Goal: Register for event/course

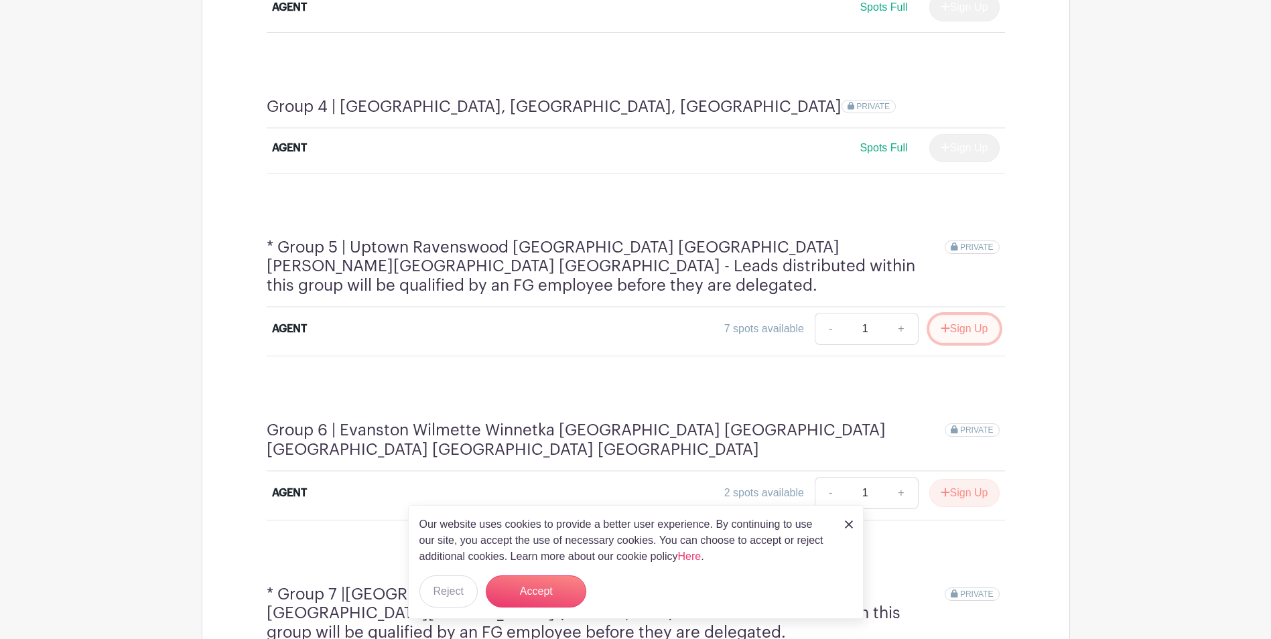
click at [965, 315] on button "Sign Up" at bounding box center [964, 329] width 70 height 28
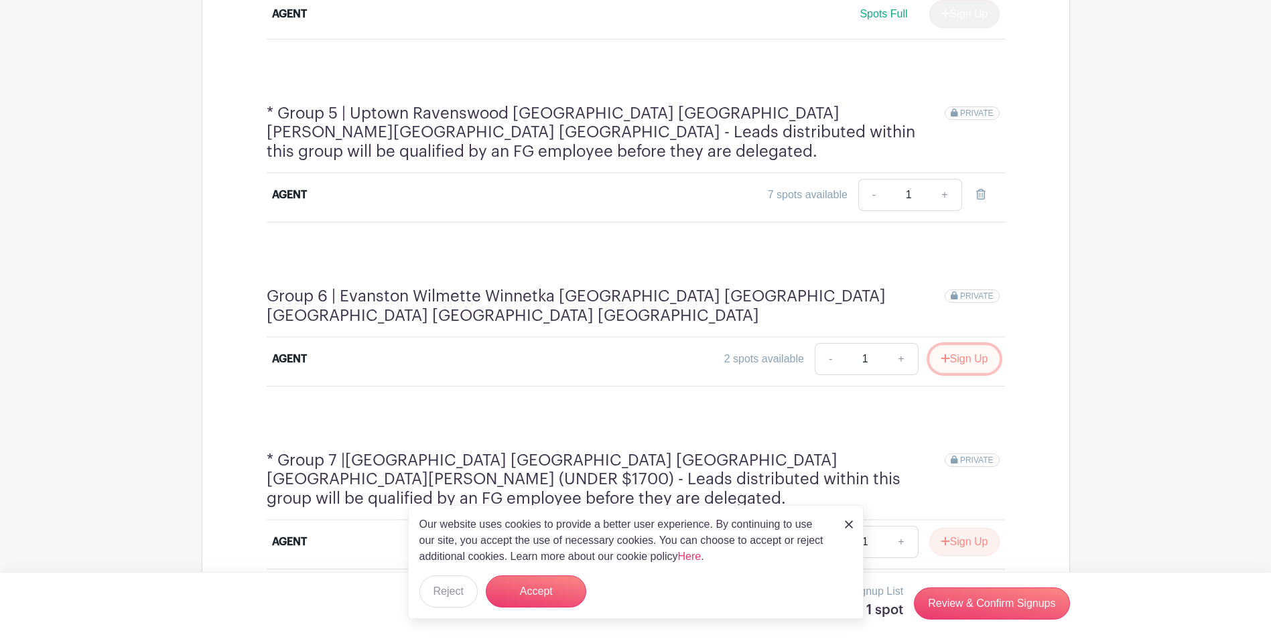
click at [965, 345] on button "Sign Up" at bounding box center [964, 359] width 70 height 28
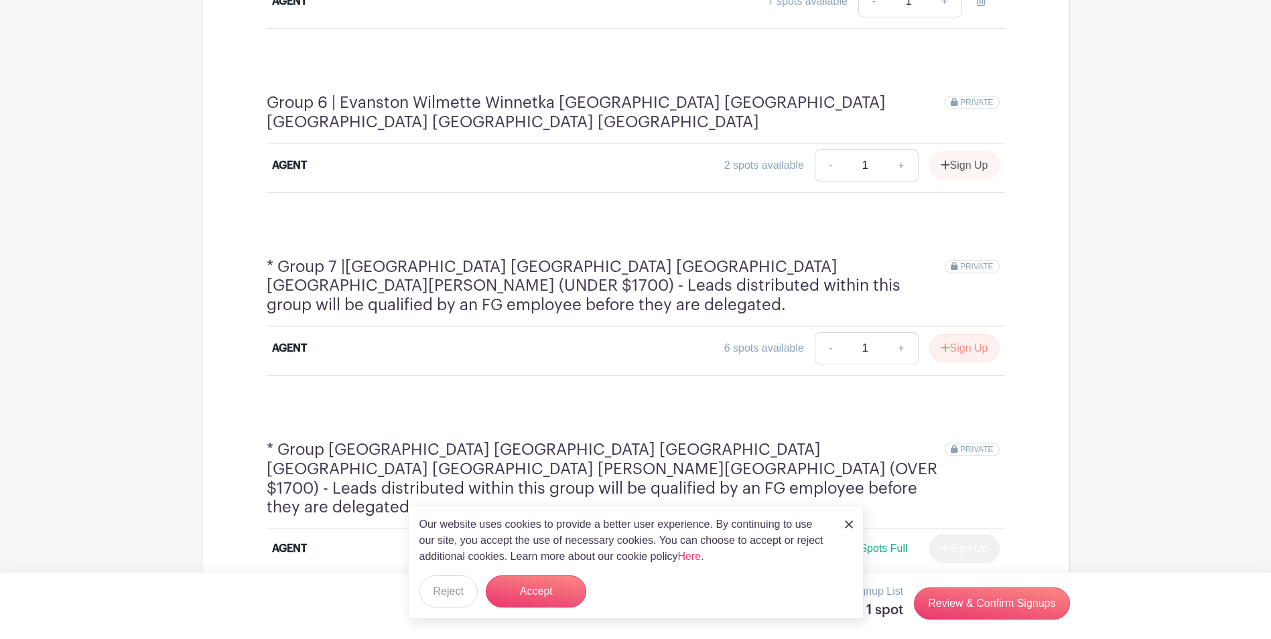
scroll to position [1675, 0]
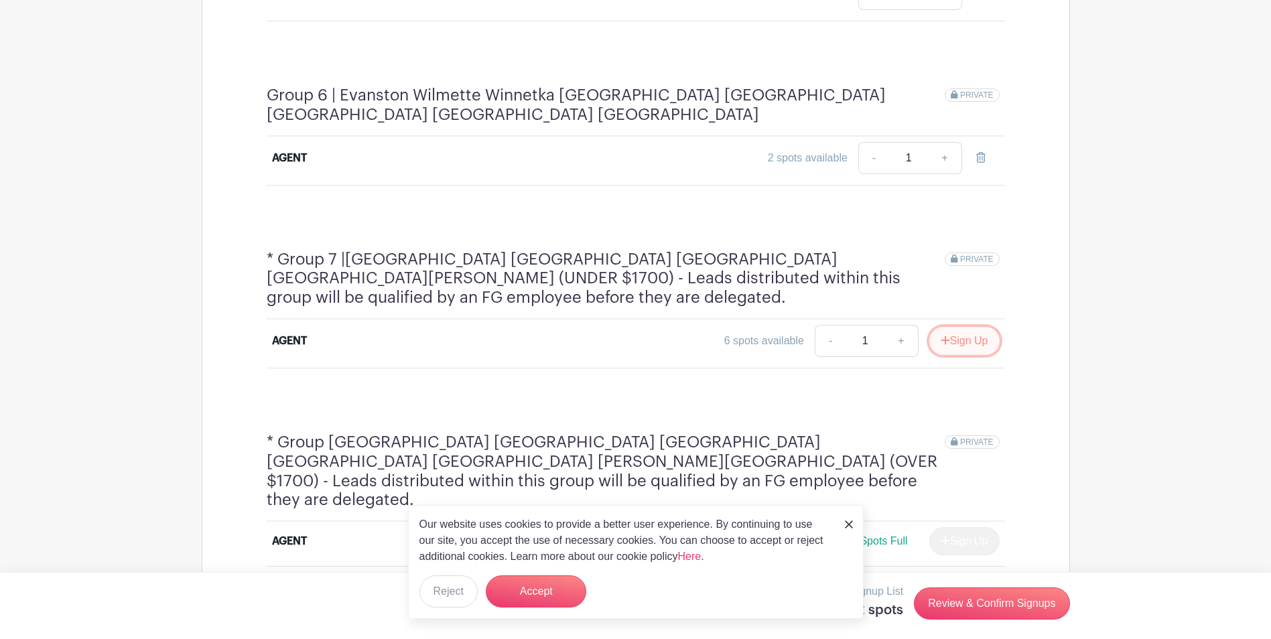
click at [966, 327] on button "Sign Up" at bounding box center [964, 341] width 70 height 28
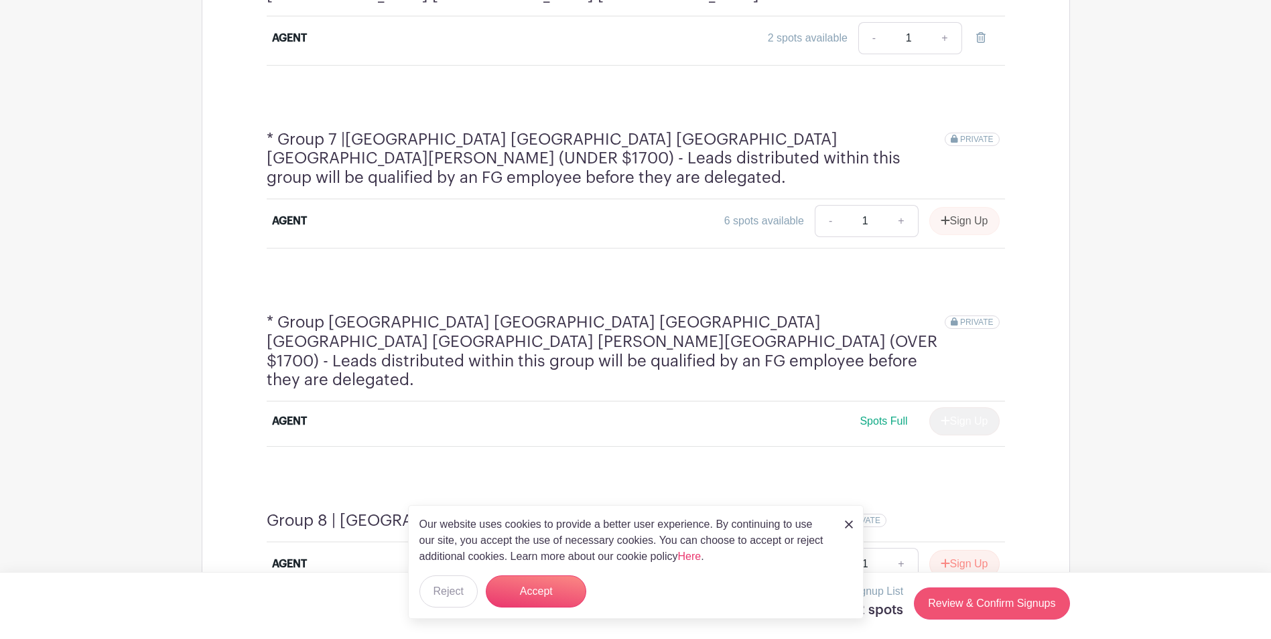
scroll to position [1809, 0]
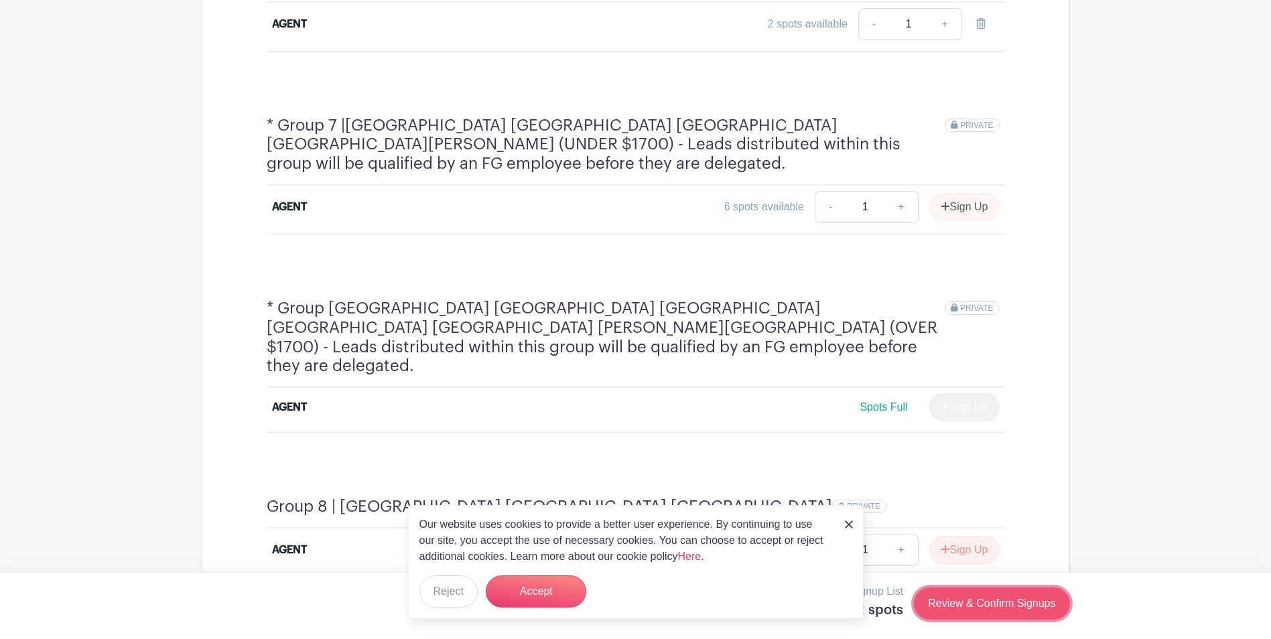
click at [977, 605] on link "Review & Confirm Signups" at bounding box center [991, 604] width 155 height 32
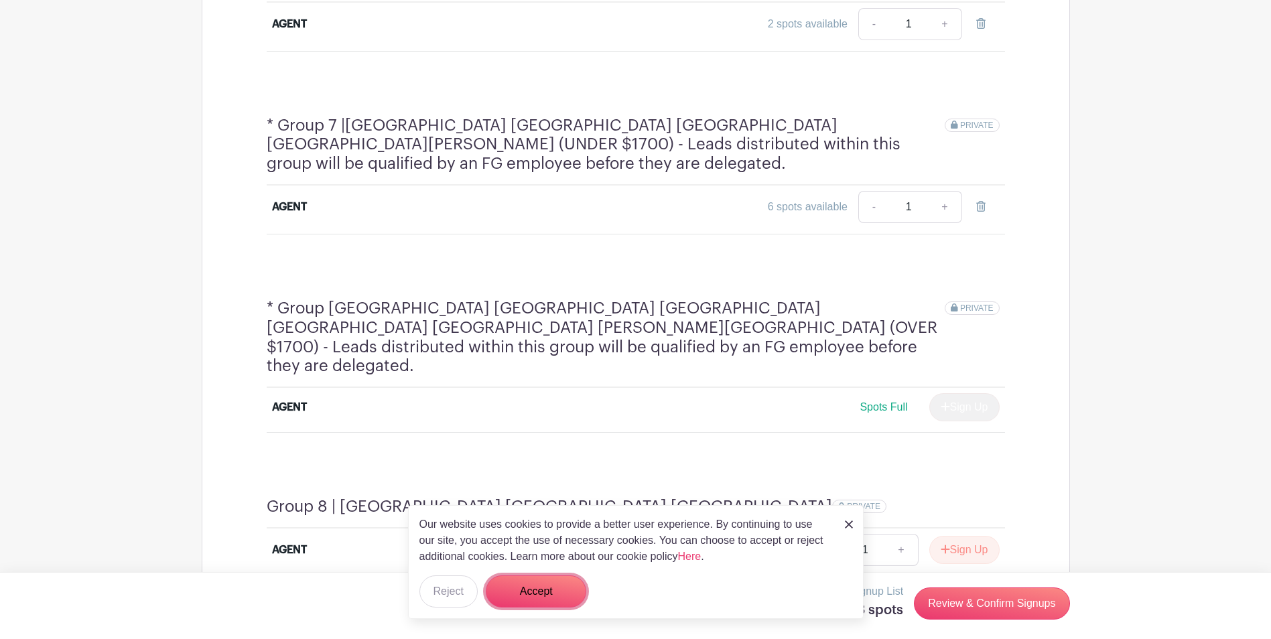
click at [505, 590] on button "Accept" at bounding box center [536, 592] width 101 height 32
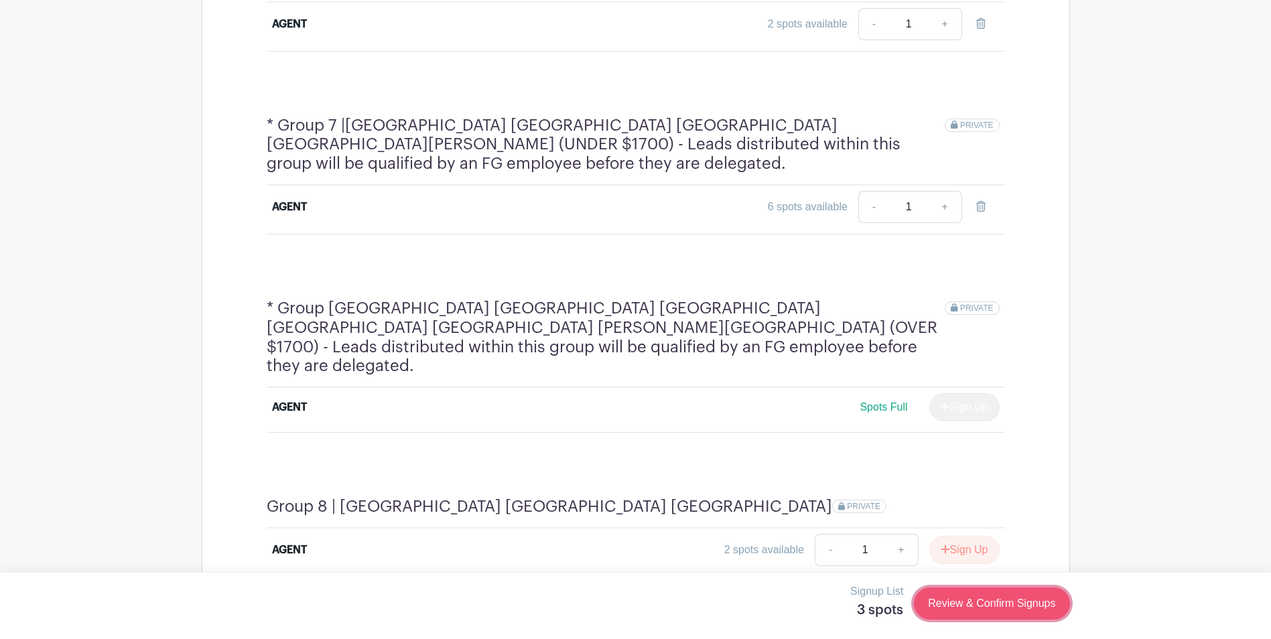
click at [1019, 610] on link "Review & Confirm Signups" at bounding box center [991, 604] width 155 height 32
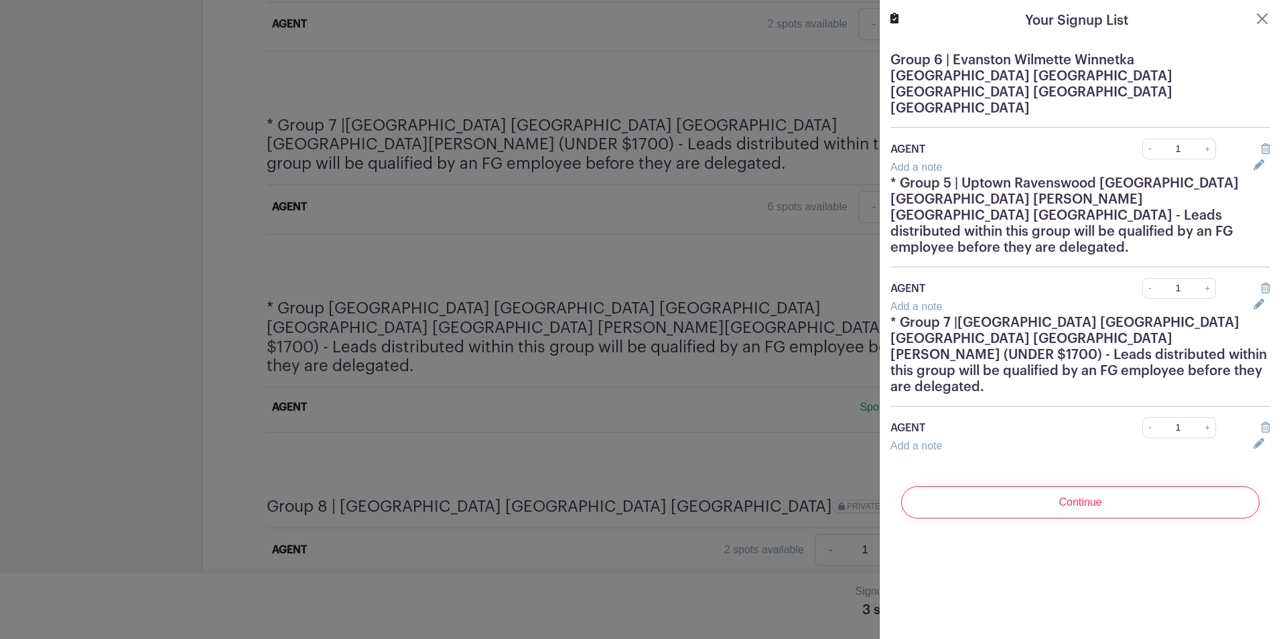
click at [1023, 486] on input "Continue" at bounding box center [1080, 502] width 358 height 32
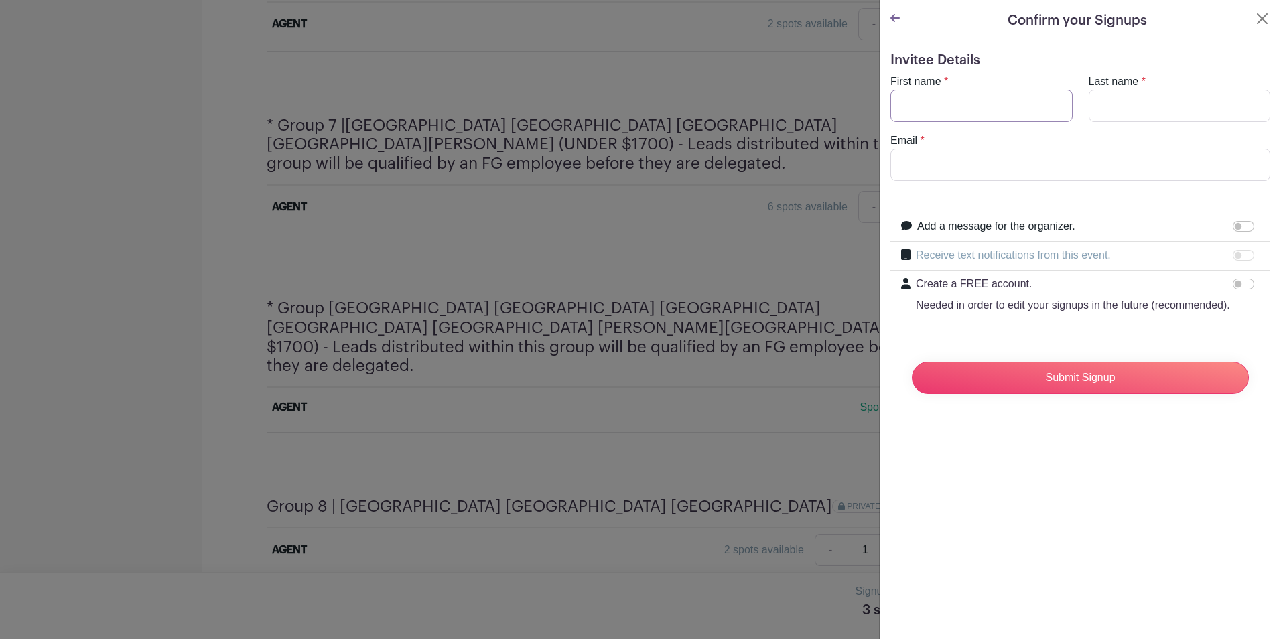
click at [938, 98] on input "First name" at bounding box center [981, 106] width 182 height 32
type input "[PERSON_NAME]"
type input "[EMAIL_ADDRESS][DOMAIN_NAME]"
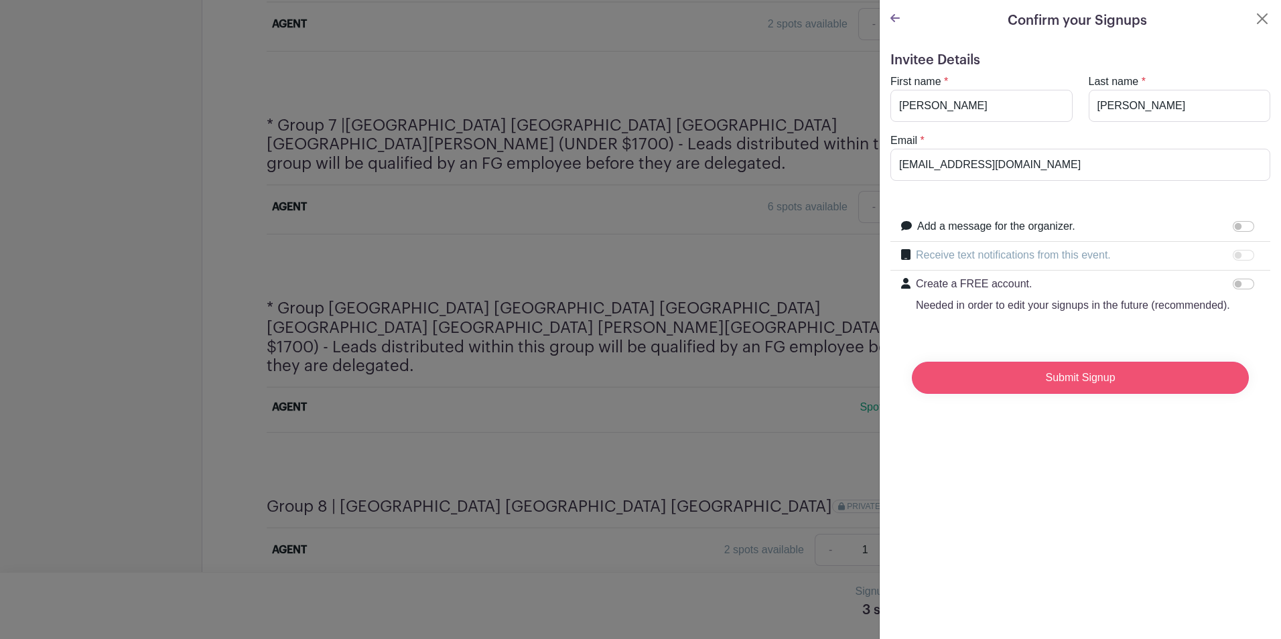
click at [976, 390] on input "Submit Signup" at bounding box center [1080, 378] width 337 height 32
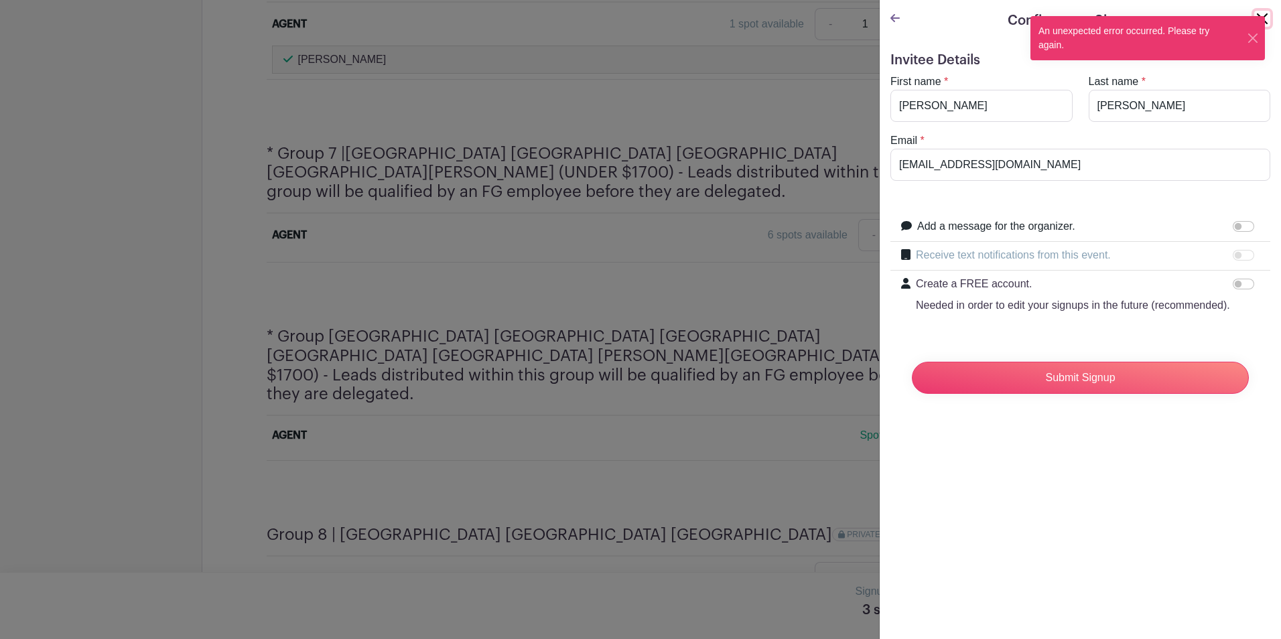
click at [1254, 11] on button "Close" at bounding box center [1262, 19] width 16 height 16
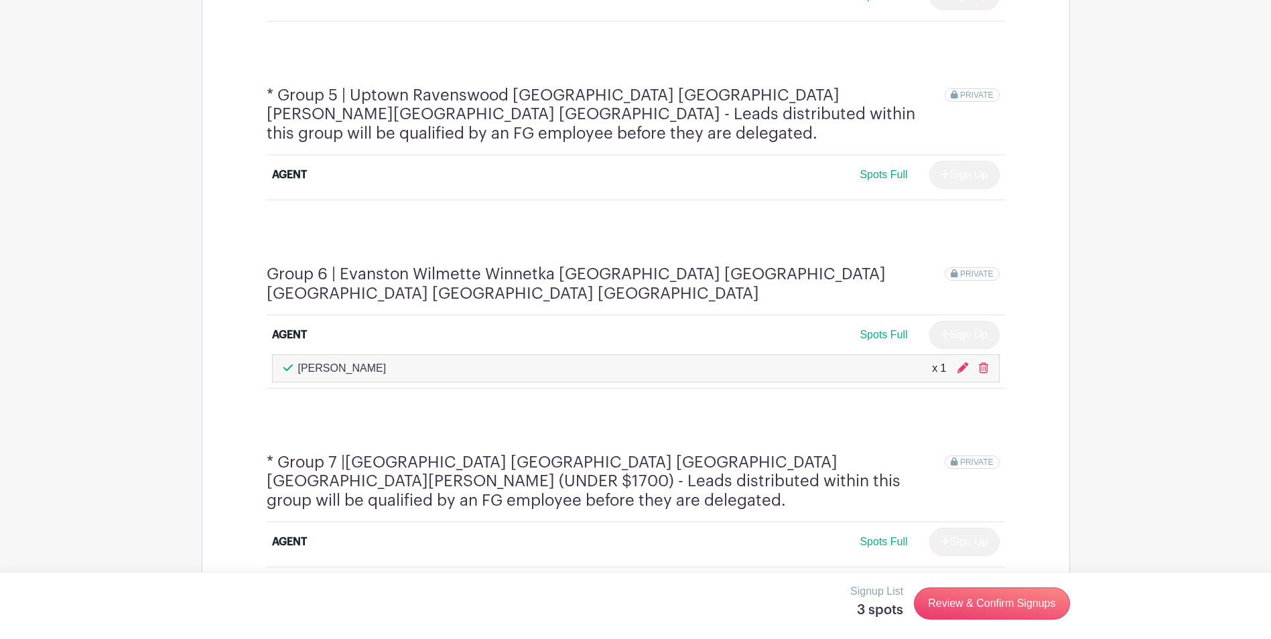
scroll to position [1473, 0]
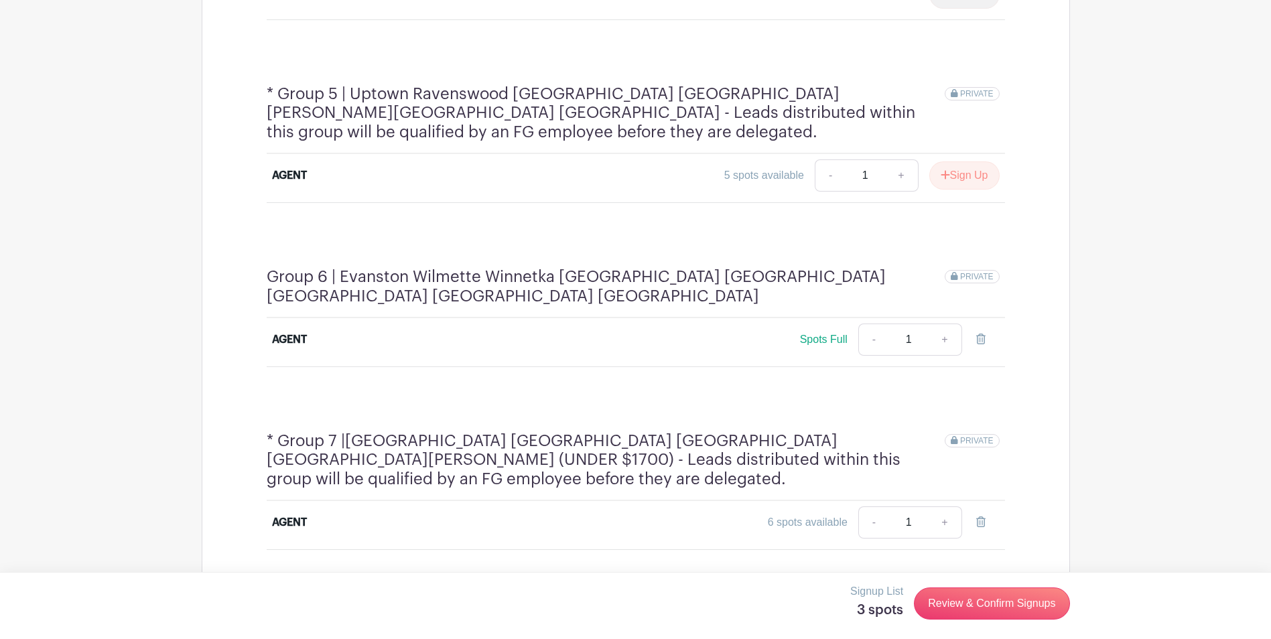
scroll to position [1608, 0]
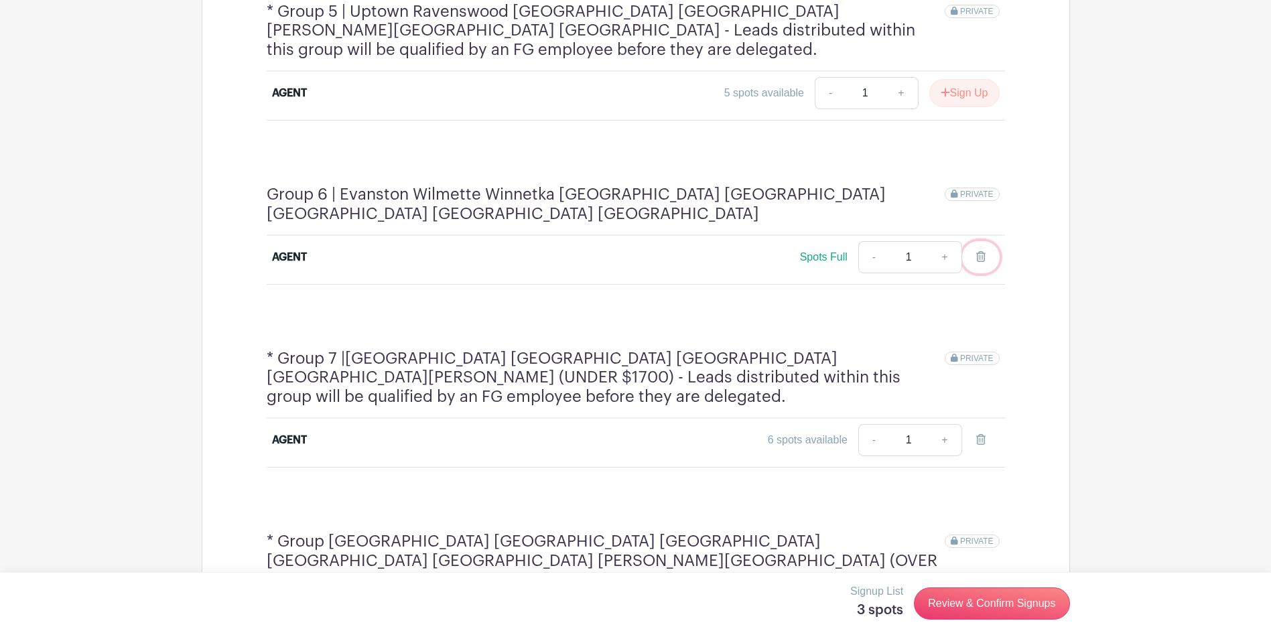
click at [976, 251] on icon at bounding box center [980, 256] width 9 height 11
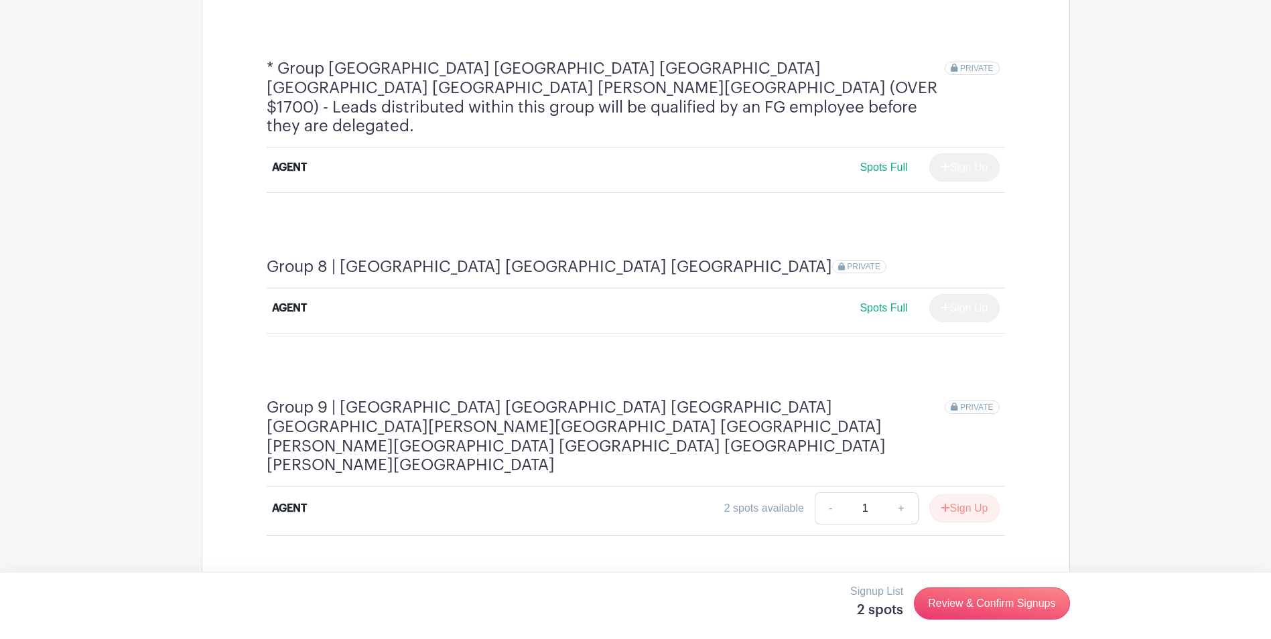
scroll to position [2144, 0]
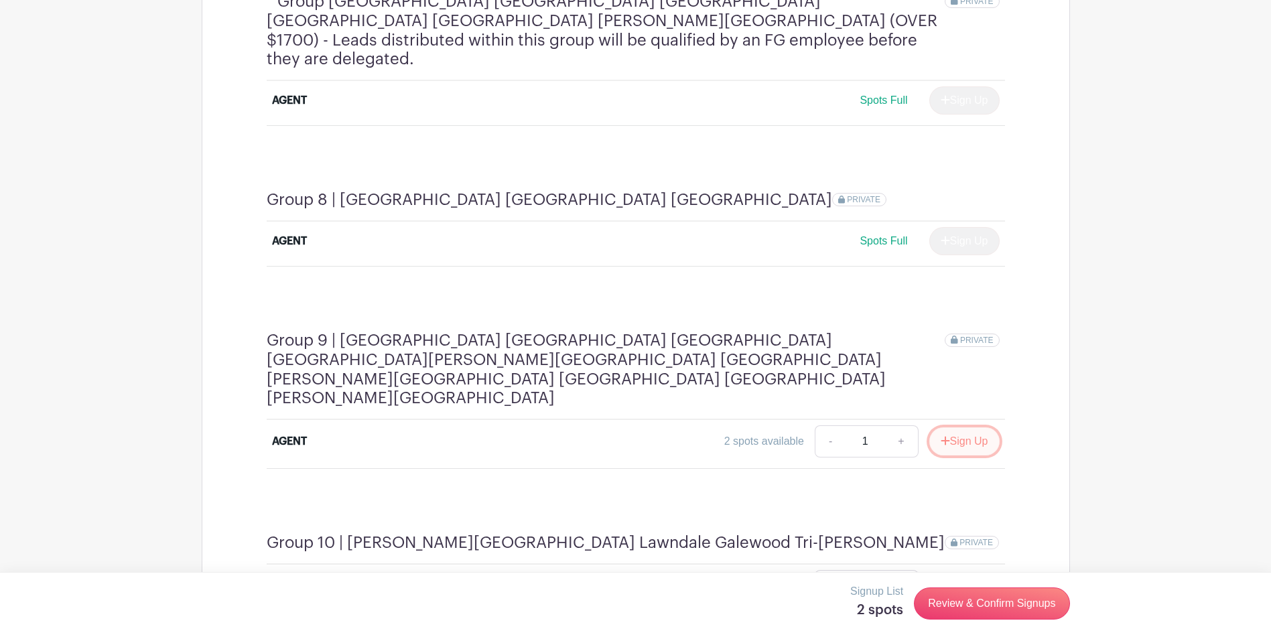
click at [949, 427] on button "Sign Up" at bounding box center [964, 441] width 70 height 28
click at [981, 436] on icon at bounding box center [980, 441] width 9 height 11
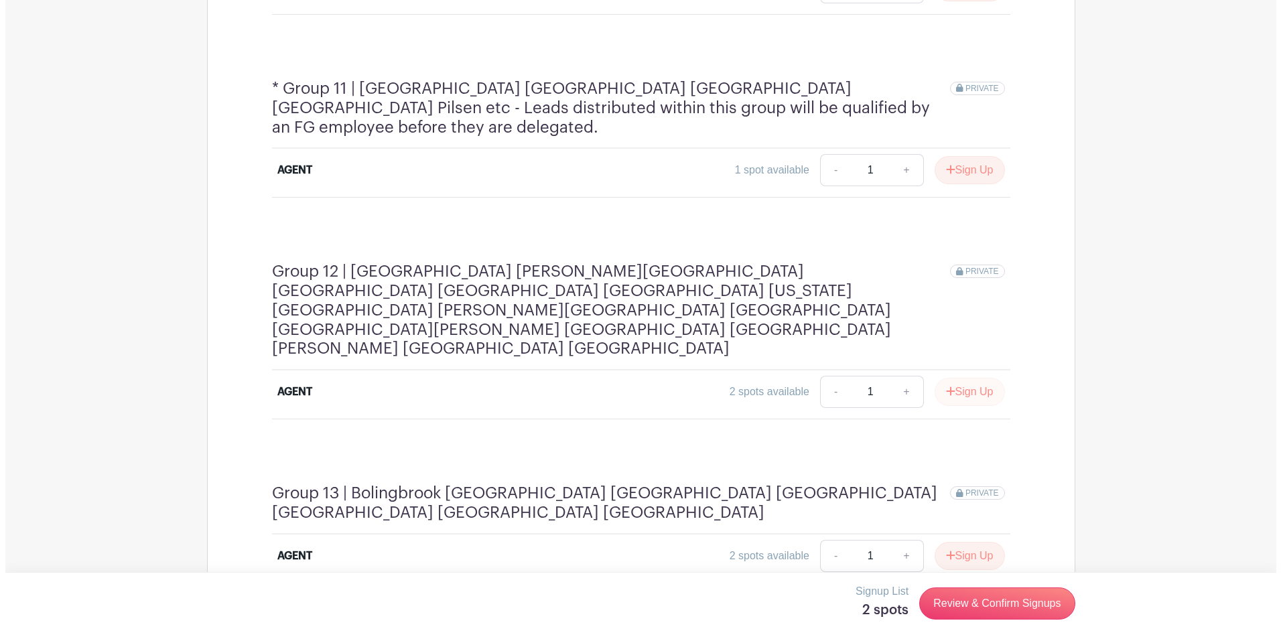
scroll to position [2747, 0]
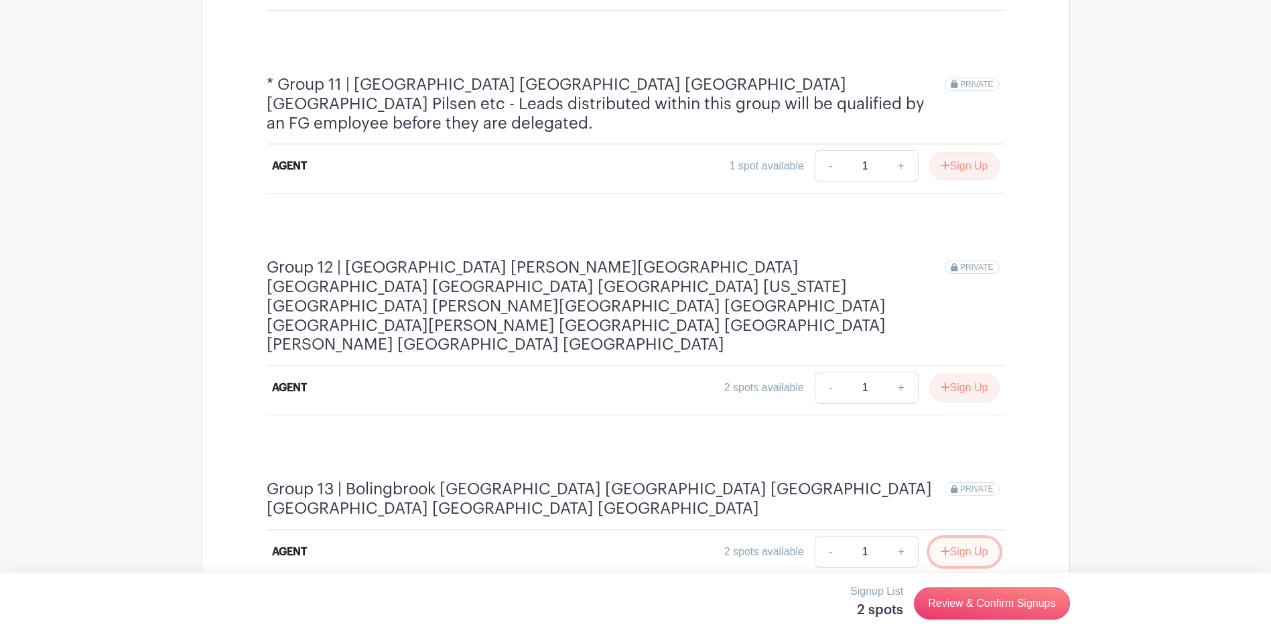
click at [958, 538] on button "Sign Up" at bounding box center [964, 552] width 70 height 28
click at [967, 611] on link "Review & Confirm Signups" at bounding box center [991, 604] width 155 height 32
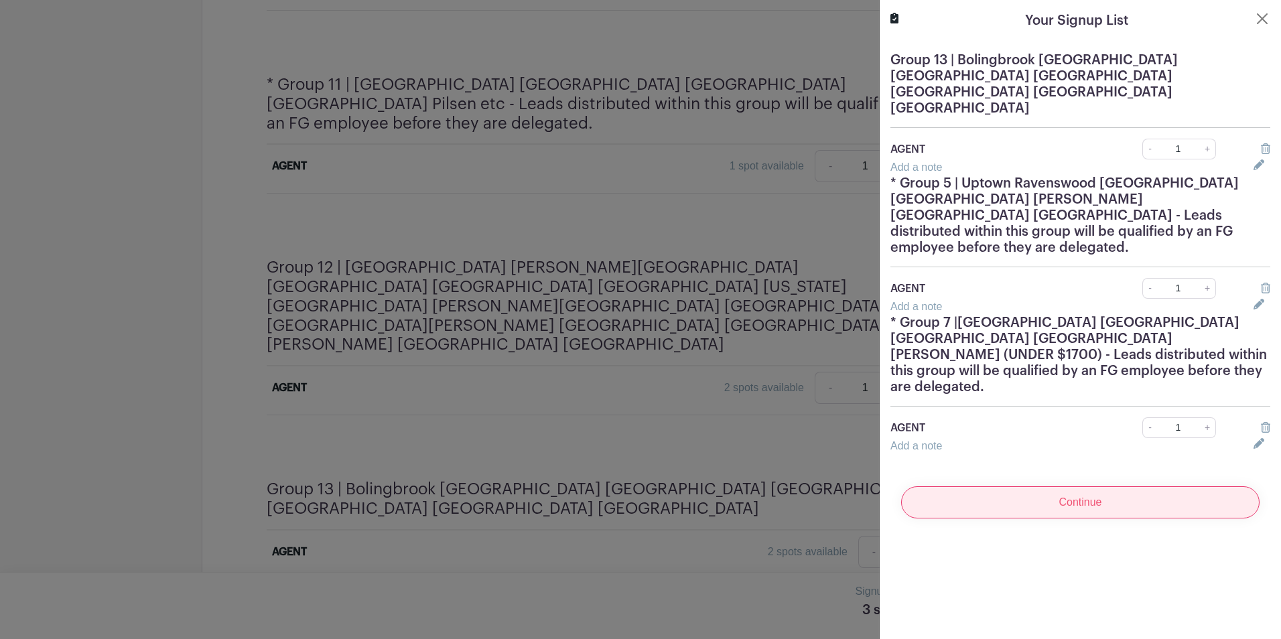
click at [1010, 486] on input "Continue" at bounding box center [1080, 502] width 358 height 32
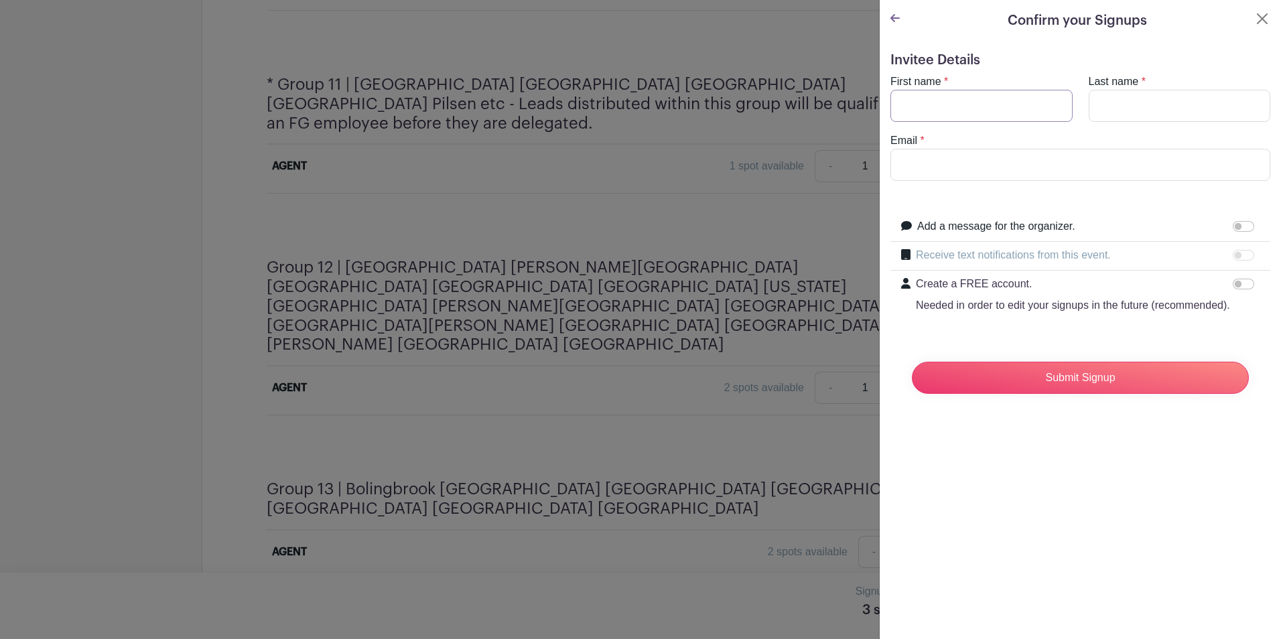
click at [920, 107] on input "First name" at bounding box center [981, 106] width 182 height 32
type input "[PERSON_NAME]"
type input "[EMAIL_ADDRESS][DOMAIN_NAME]"
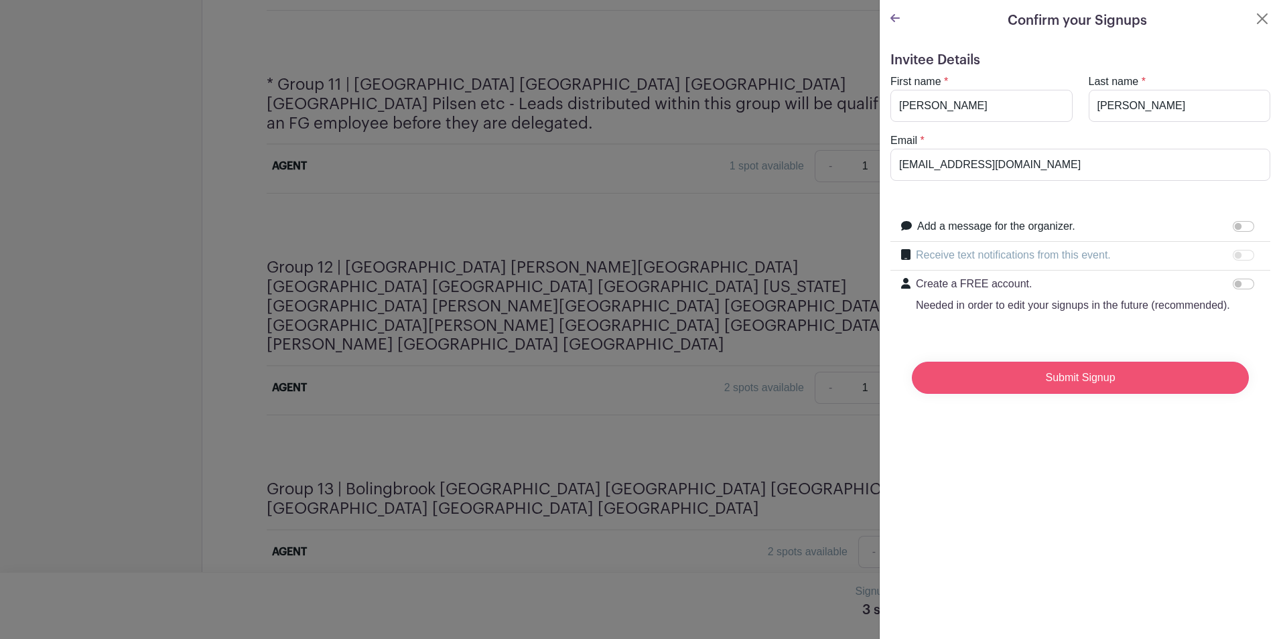
click at [1043, 394] on input "Submit Signup" at bounding box center [1080, 378] width 337 height 32
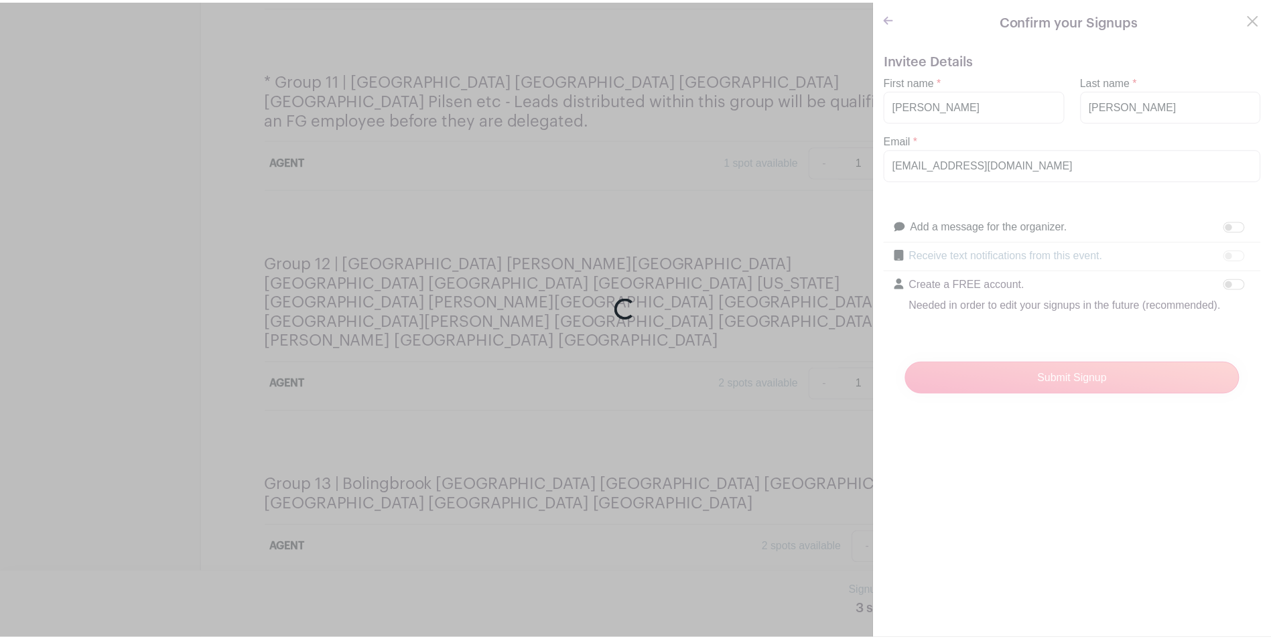
scroll to position [2739, 0]
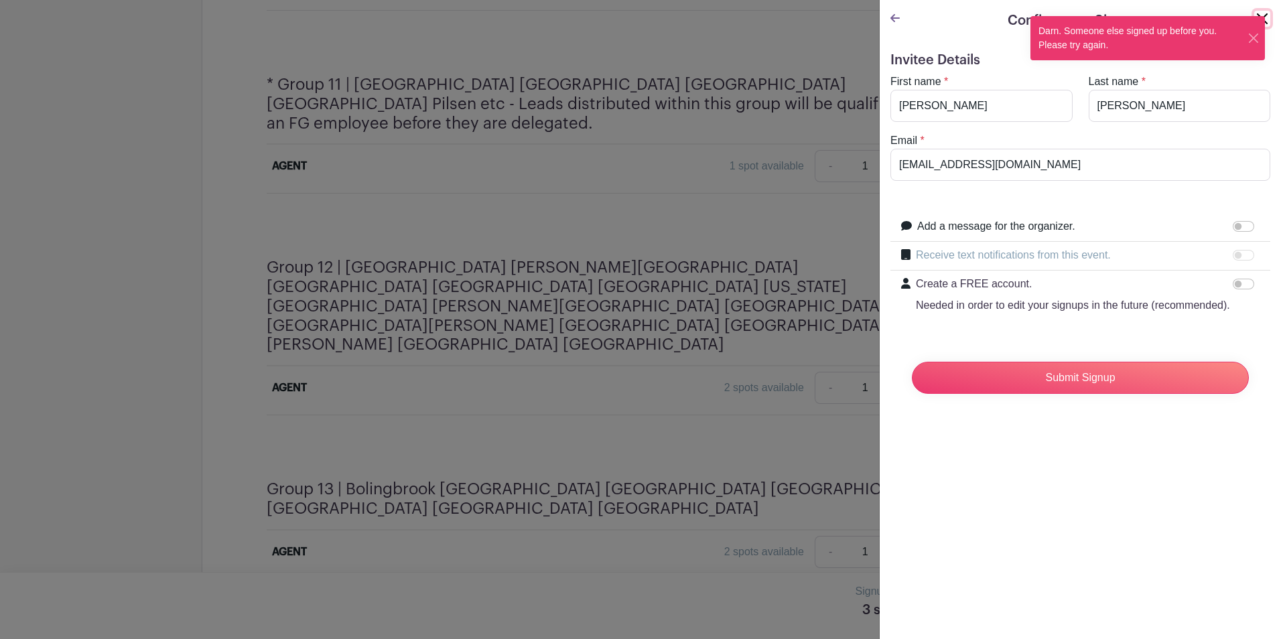
click at [1255, 13] on button "Close" at bounding box center [1262, 19] width 16 height 16
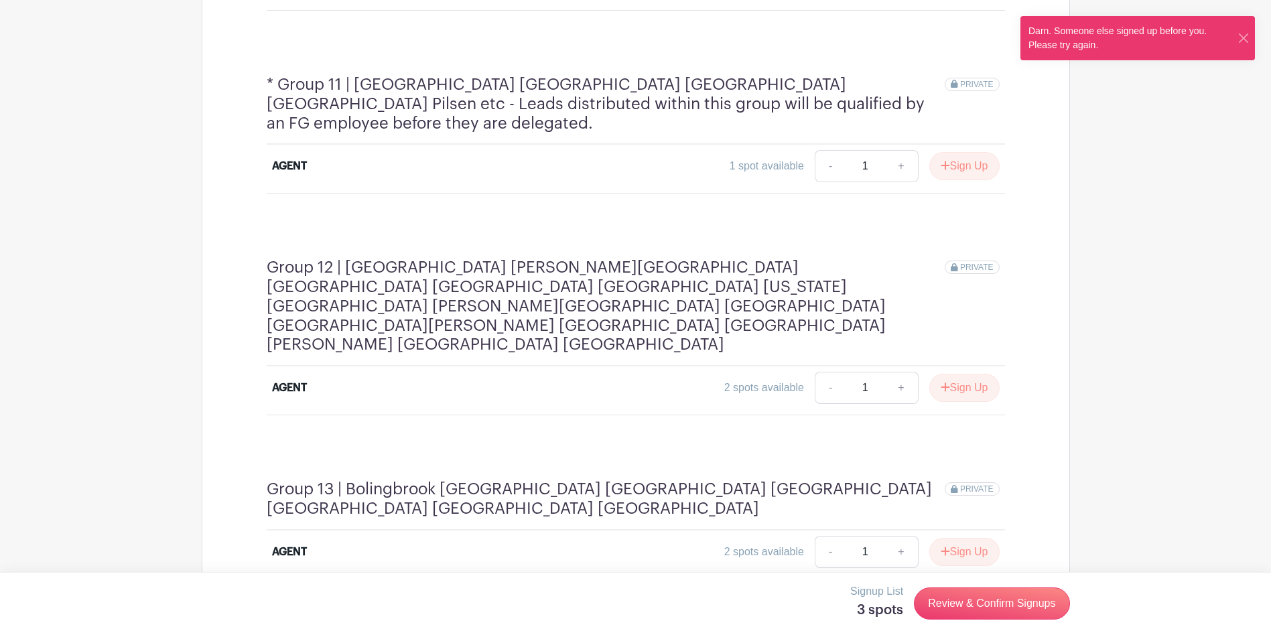
click at [983, 582] on icon at bounding box center [983, 587] width 9 height 11
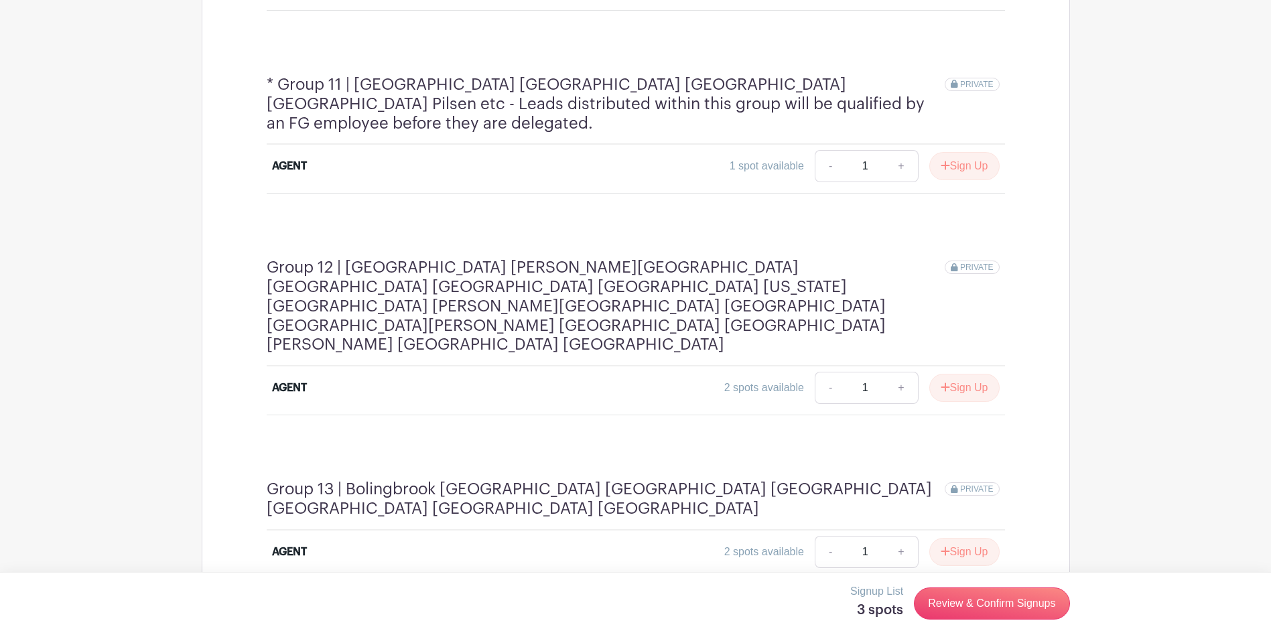
click at [983, 582] on icon at bounding box center [983, 587] width 9 height 11
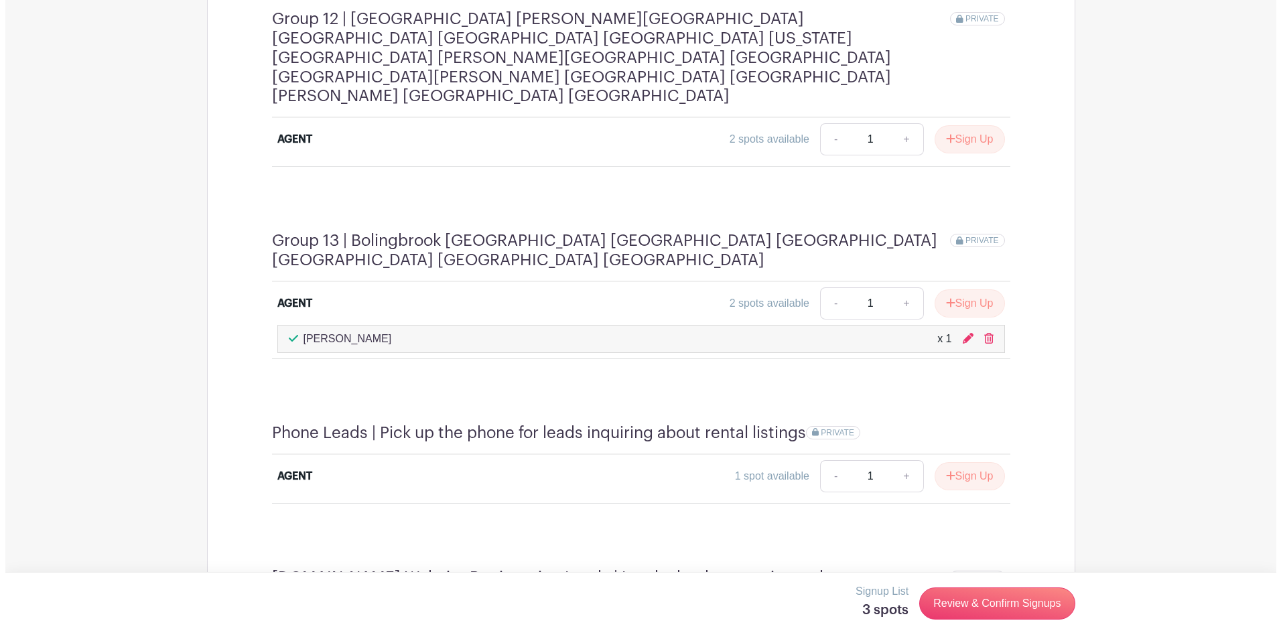
scroll to position [2984, 0]
click at [967, 602] on link "Review & Confirm Signups" at bounding box center [991, 604] width 155 height 32
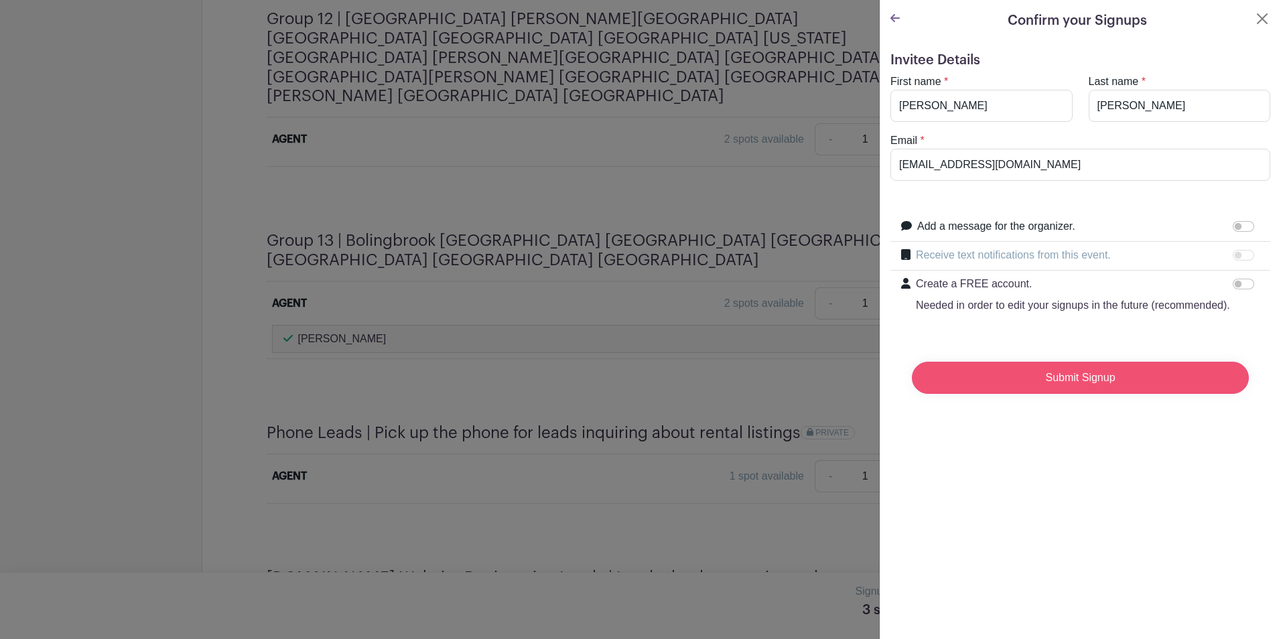
click at [1032, 387] on input "Submit Signup" at bounding box center [1080, 378] width 337 height 32
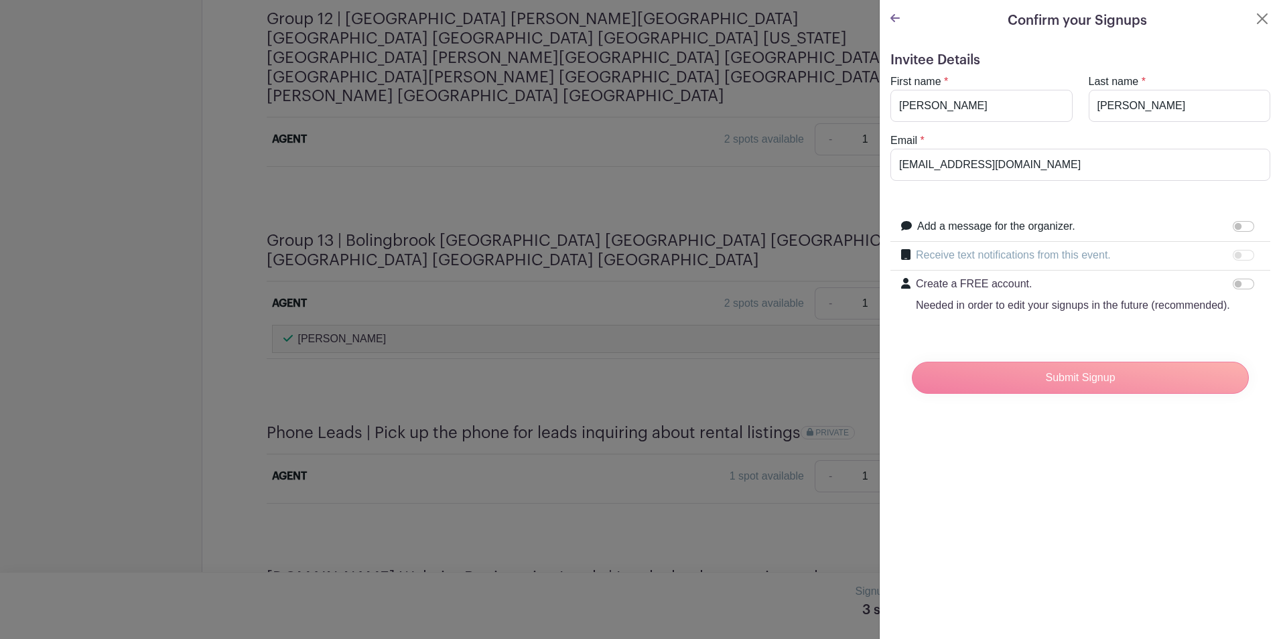
scroll to position [2988, 0]
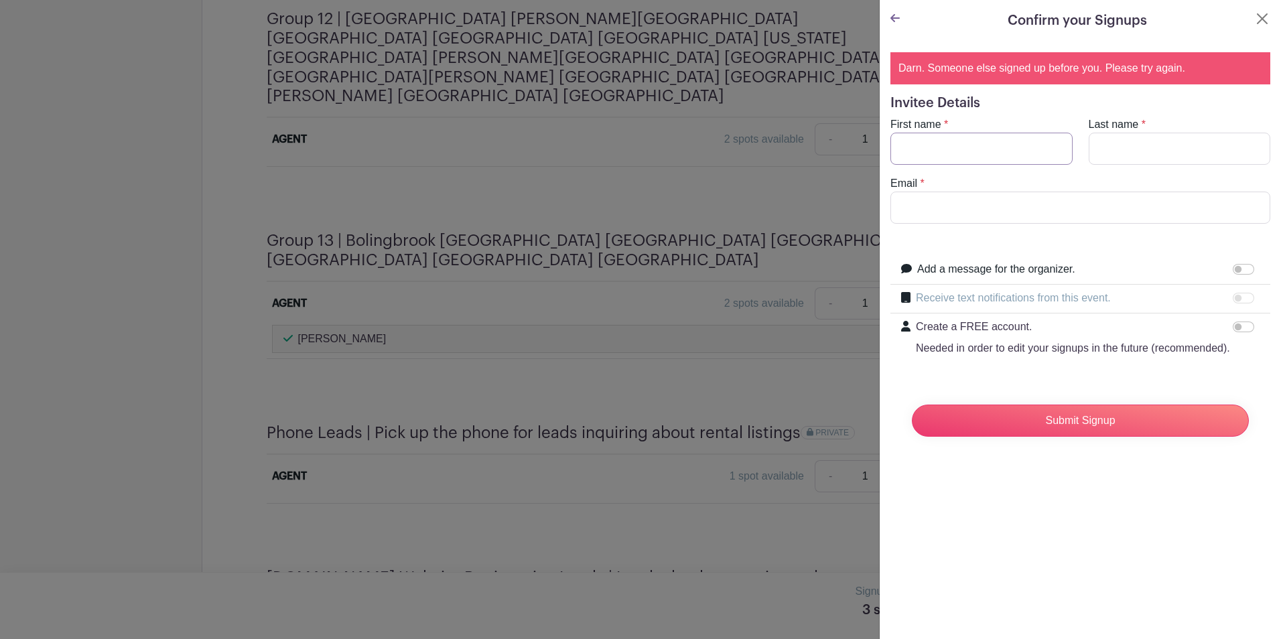
click at [958, 149] on input "First name" at bounding box center [981, 149] width 182 height 32
type input "[PERSON_NAME]"
type input "[EMAIL_ADDRESS][DOMAIN_NAME]"
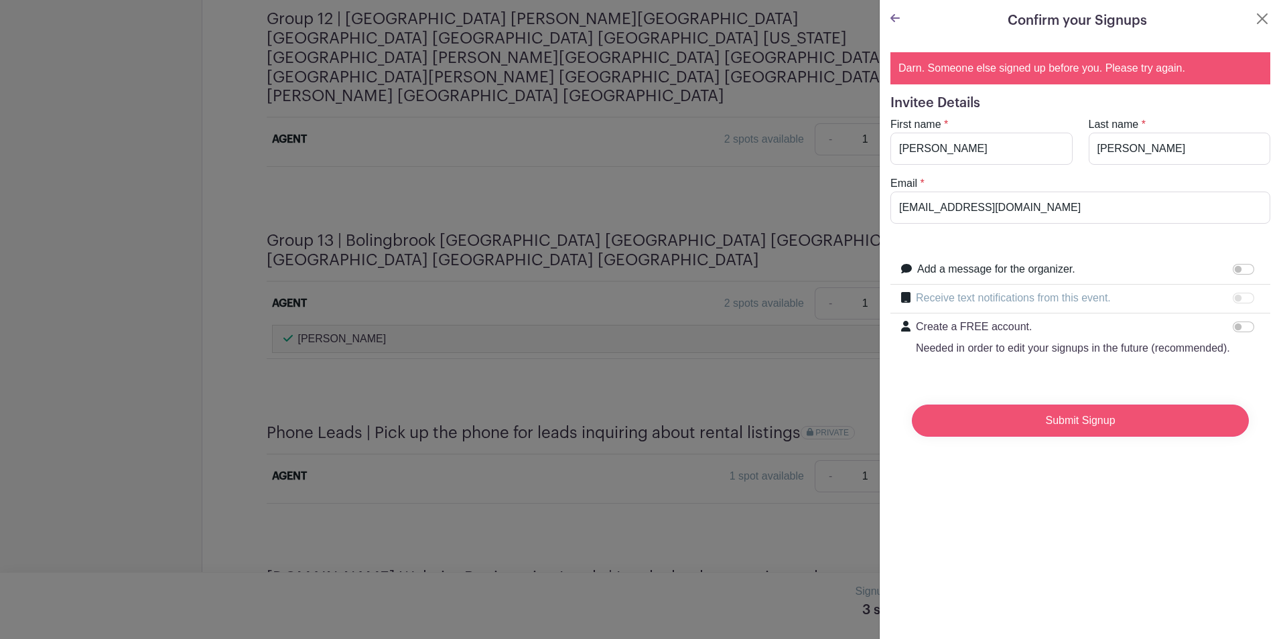
click at [1017, 437] on input "Submit Signup" at bounding box center [1080, 421] width 337 height 32
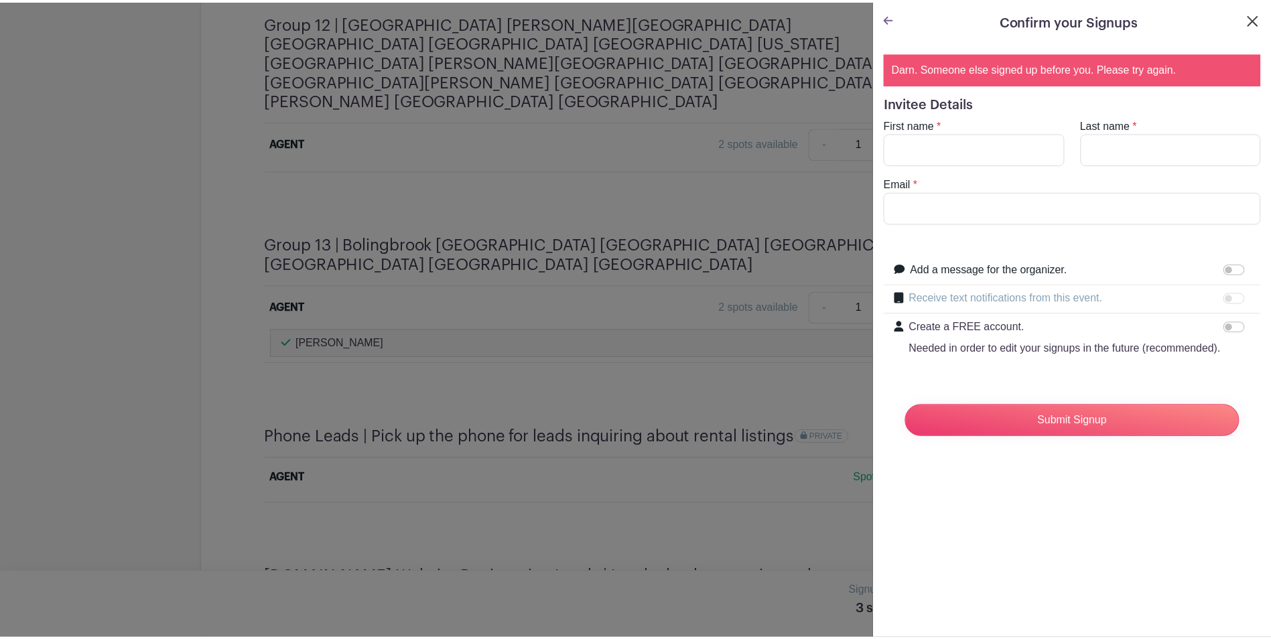
scroll to position [2976, 0]
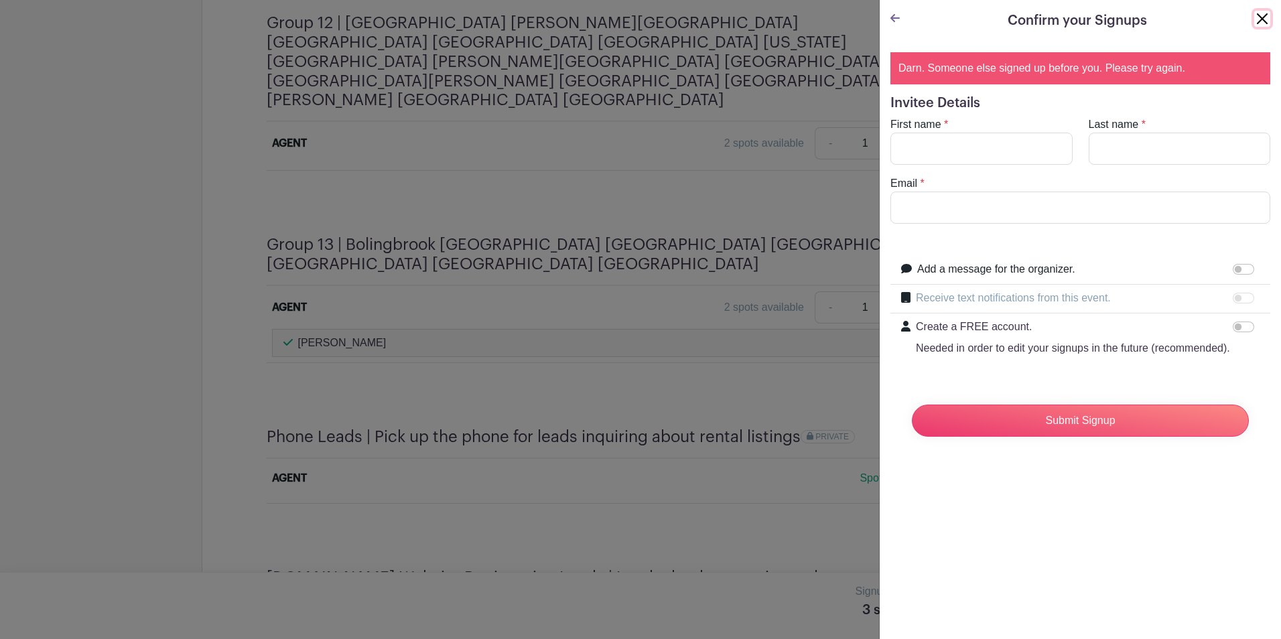
click at [1254, 17] on button "Close" at bounding box center [1262, 19] width 16 height 16
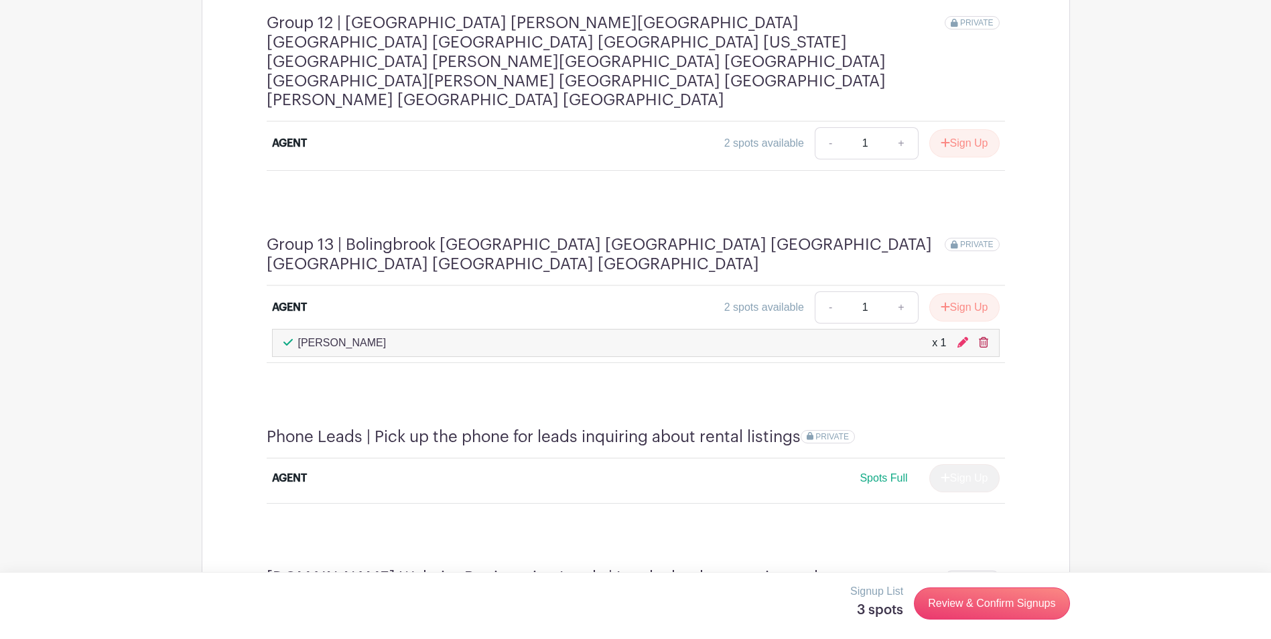
click at [986, 337] on icon at bounding box center [983, 342] width 9 height 11
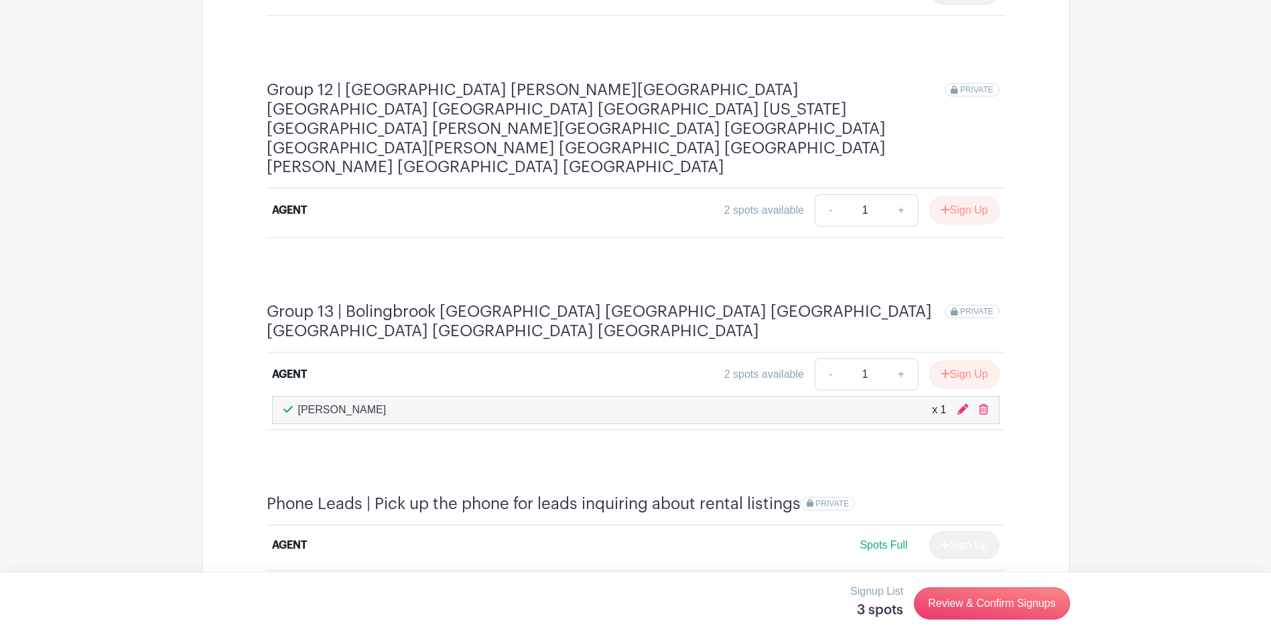
scroll to position [2775, 0]
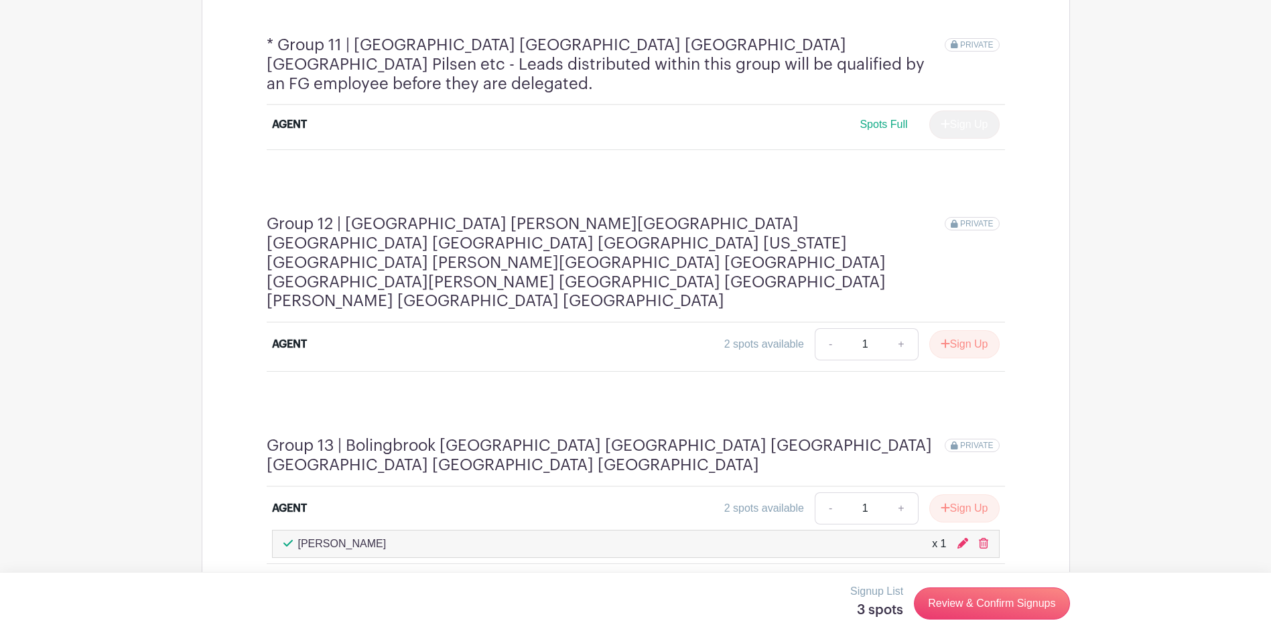
click at [990, 530] on div "Ivan Ivanovski x 1" at bounding box center [636, 544] width 728 height 28
click at [982, 538] on icon at bounding box center [983, 543] width 9 height 11
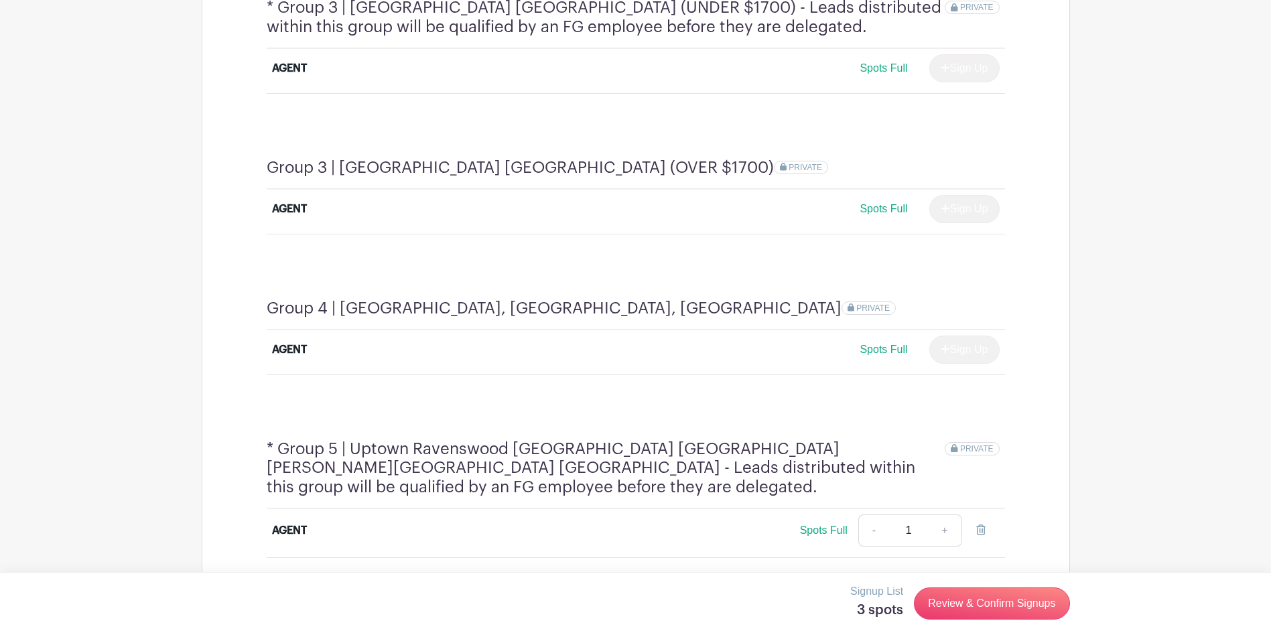
scroll to position [1367, 0]
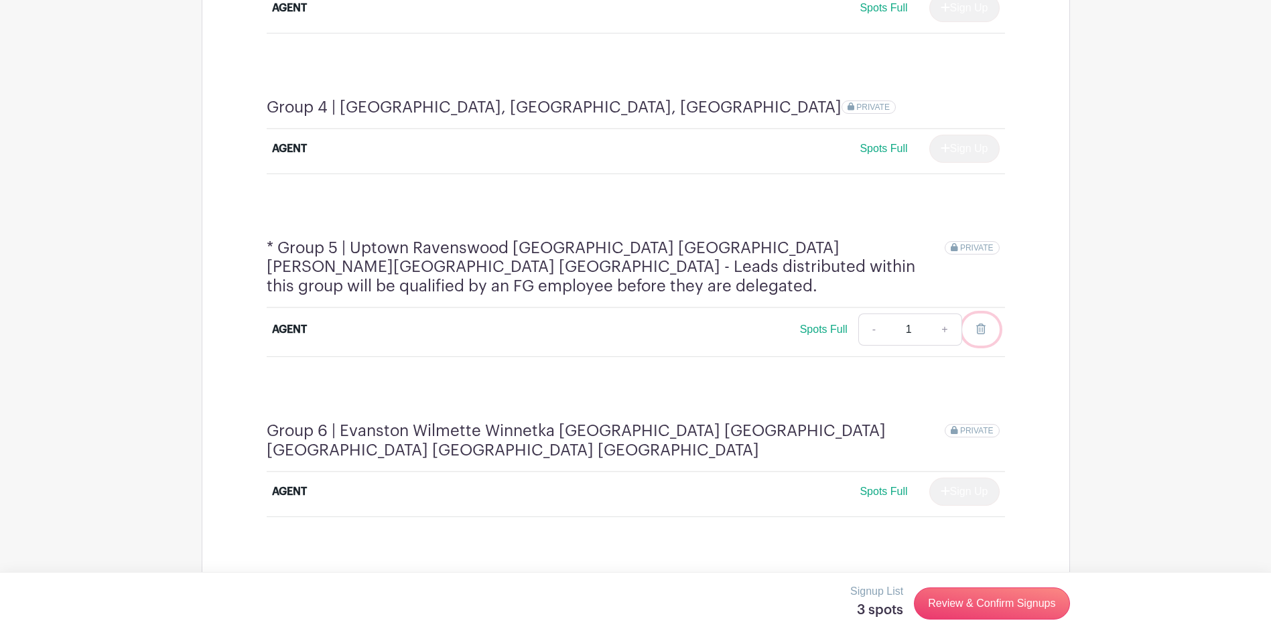
click at [980, 324] on icon at bounding box center [980, 329] width 9 height 11
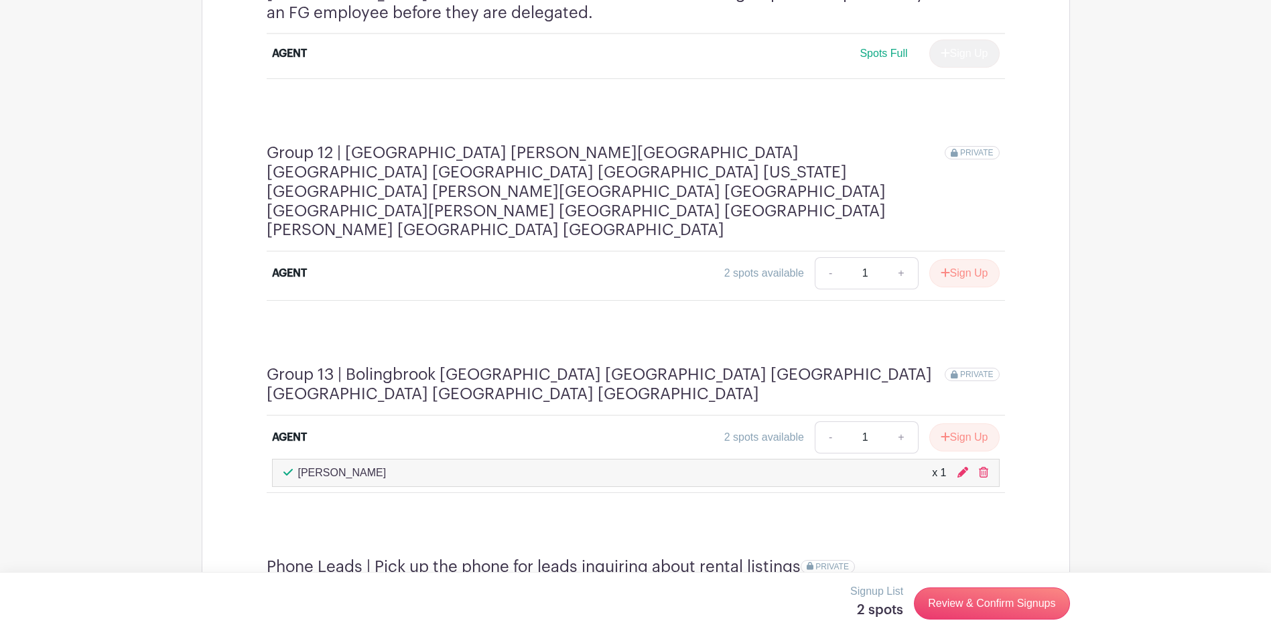
scroll to position [2909, 0]
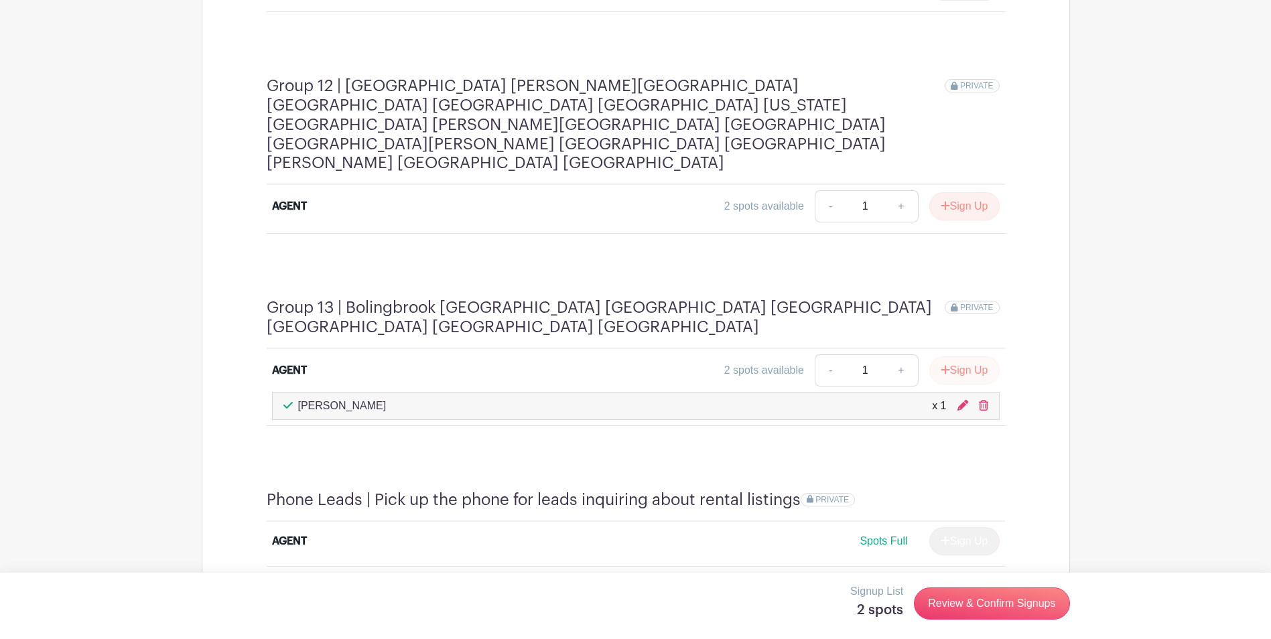
click at [960, 356] on button "Sign Up" at bounding box center [964, 370] width 70 height 28
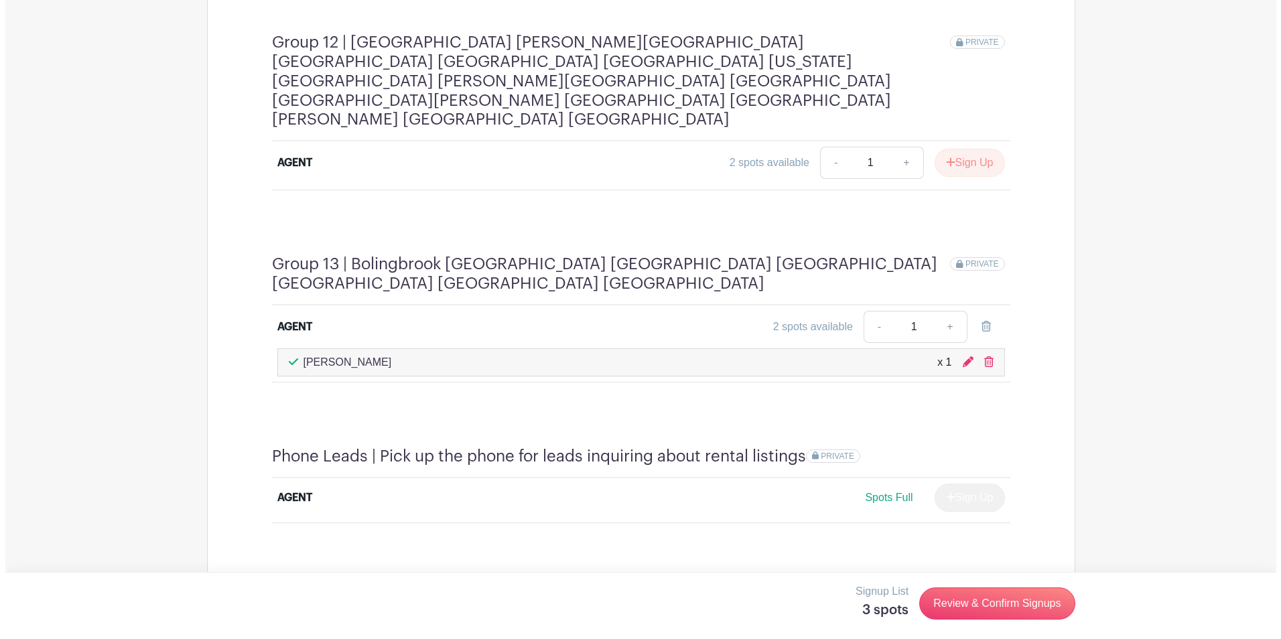
scroll to position [2971, 0]
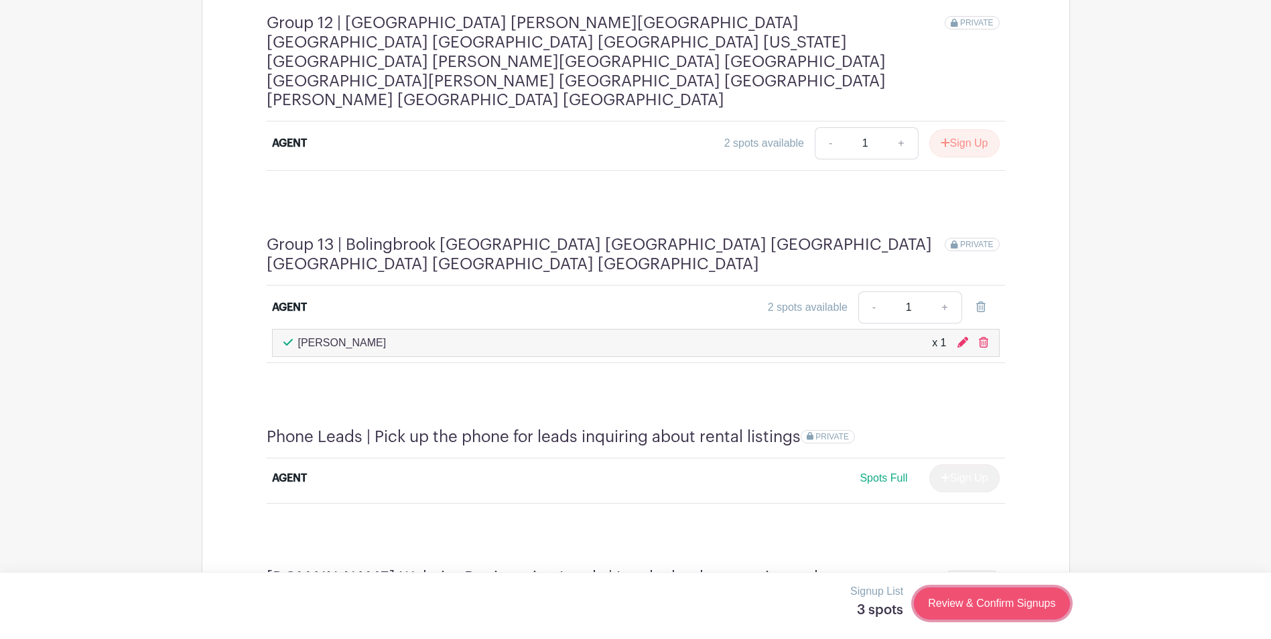
click at [976, 614] on link "Review & Confirm Signups" at bounding box center [991, 604] width 155 height 32
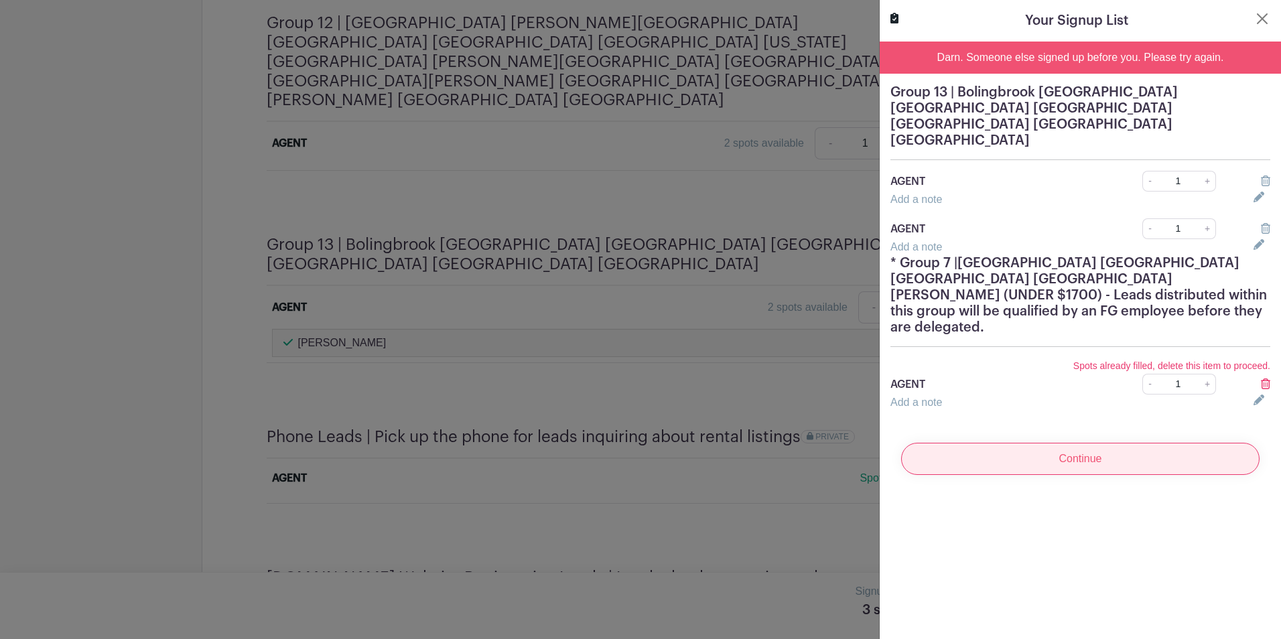
click at [988, 443] on input "Continue" at bounding box center [1080, 459] width 358 height 32
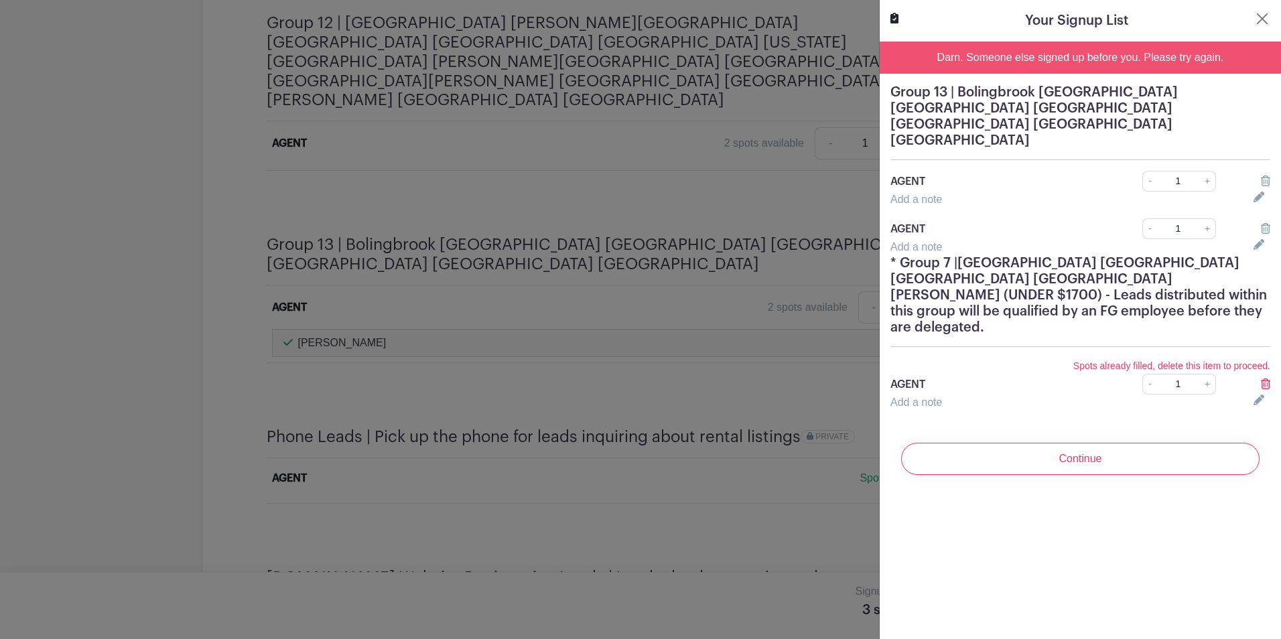
click at [1256, 358] on div "Spots already filled, delete this item to proceed. AGENT - 1 +" at bounding box center [1080, 376] width 396 height 37
click at [1261, 379] on icon at bounding box center [1265, 384] width 9 height 11
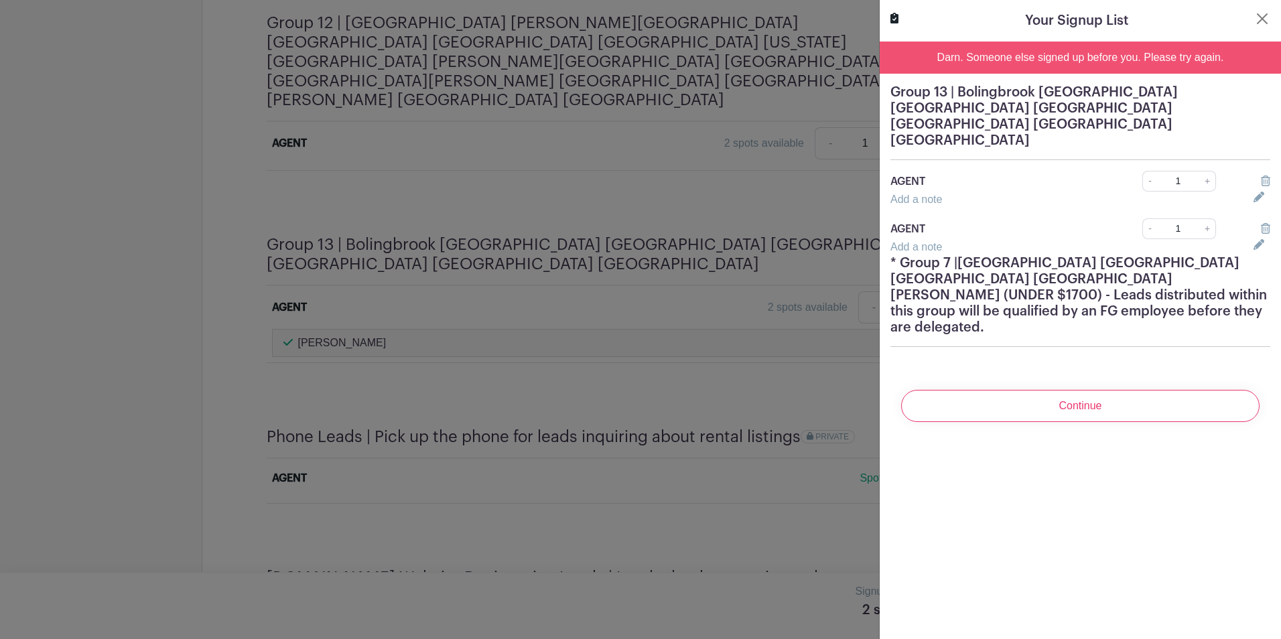
click at [1197, 390] on input "Continue" at bounding box center [1080, 406] width 358 height 32
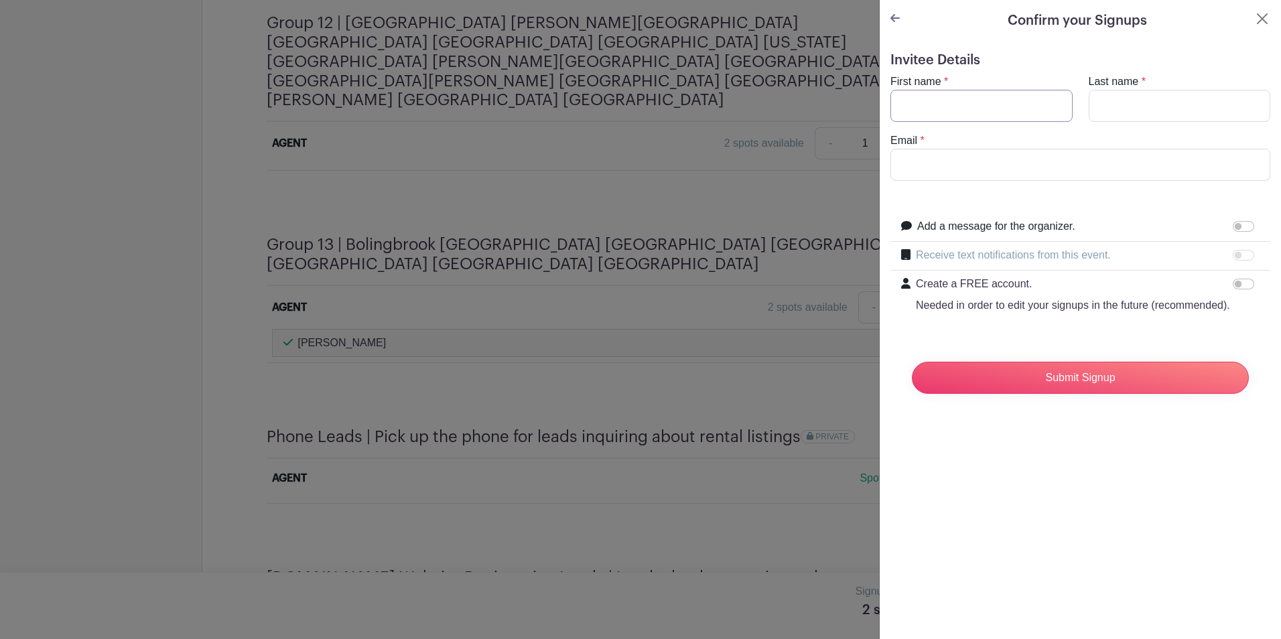
click at [937, 109] on input "First name" at bounding box center [981, 106] width 182 height 32
type input "[PERSON_NAME]"
type input "[EMAIL_ADDRESS][DOMAIN_NAME]"
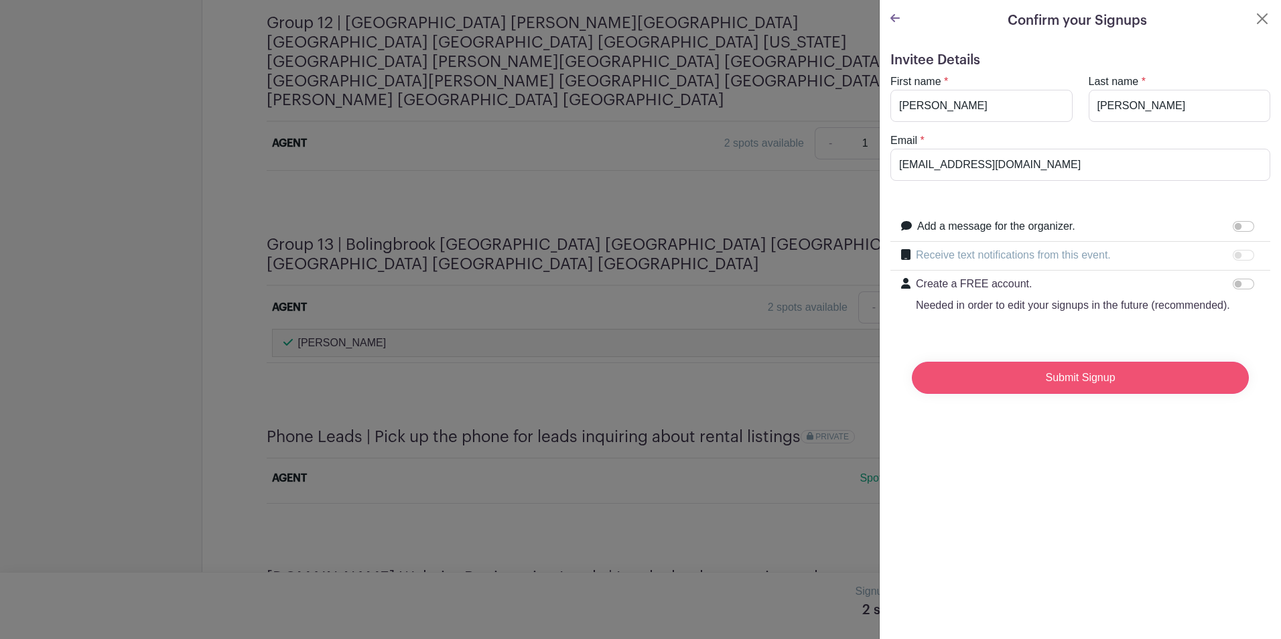
click at [1088, 382] on input "Submit Signup" at bounding box center [1080, 378] width 337 height 32
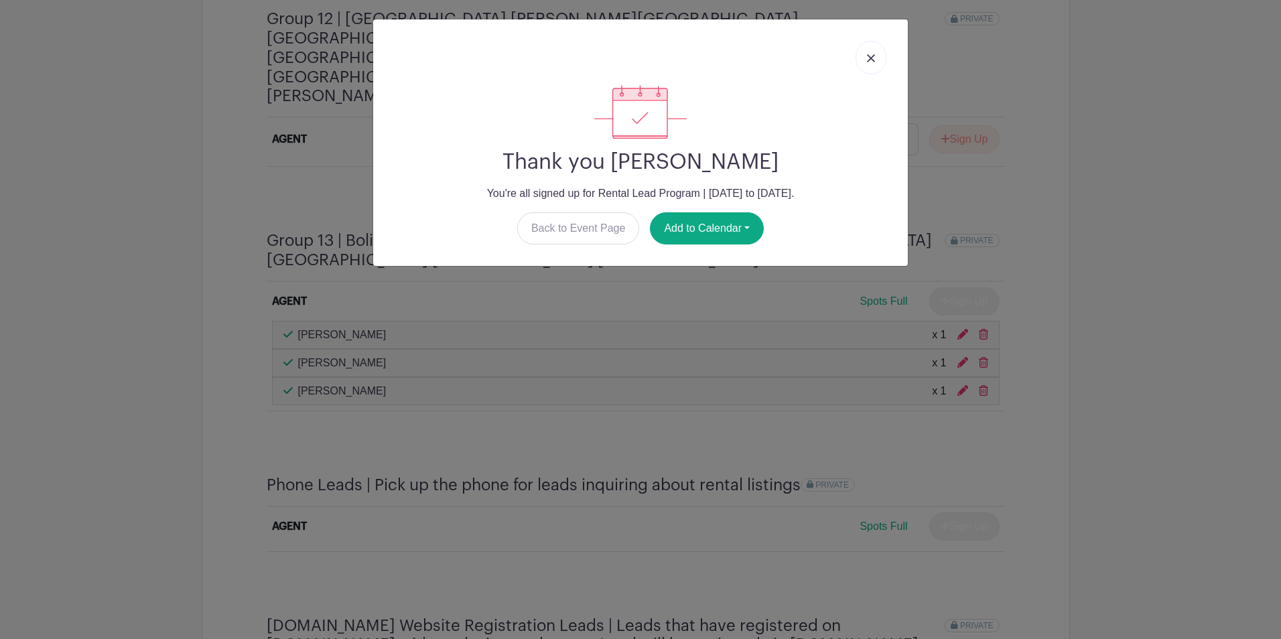
scroll to position [2967, 0]
click at [679, 240] on button "Add to Calendar" at bounding box center [707, 228] width 114 height 32
click at [693, 263] on link "Google Calendar" at bounding box center [704, 262] width 106 height 21
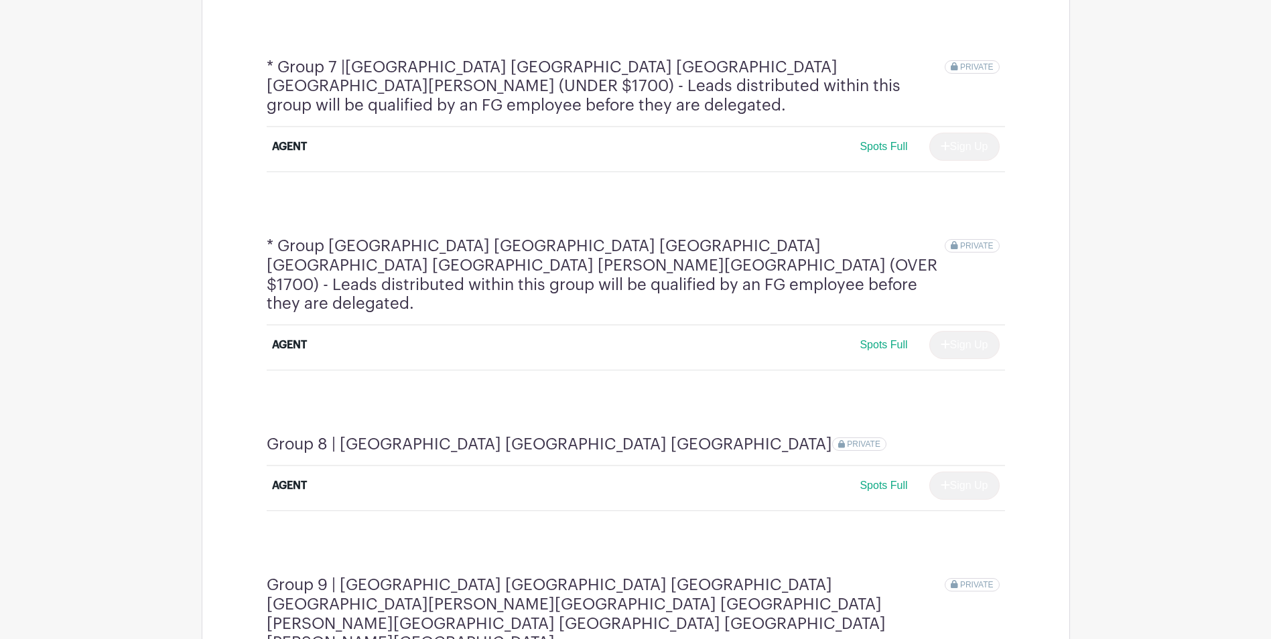
scroll to position [1619, 0]
